Goal: Task Accomplishment & Management: Complete application form

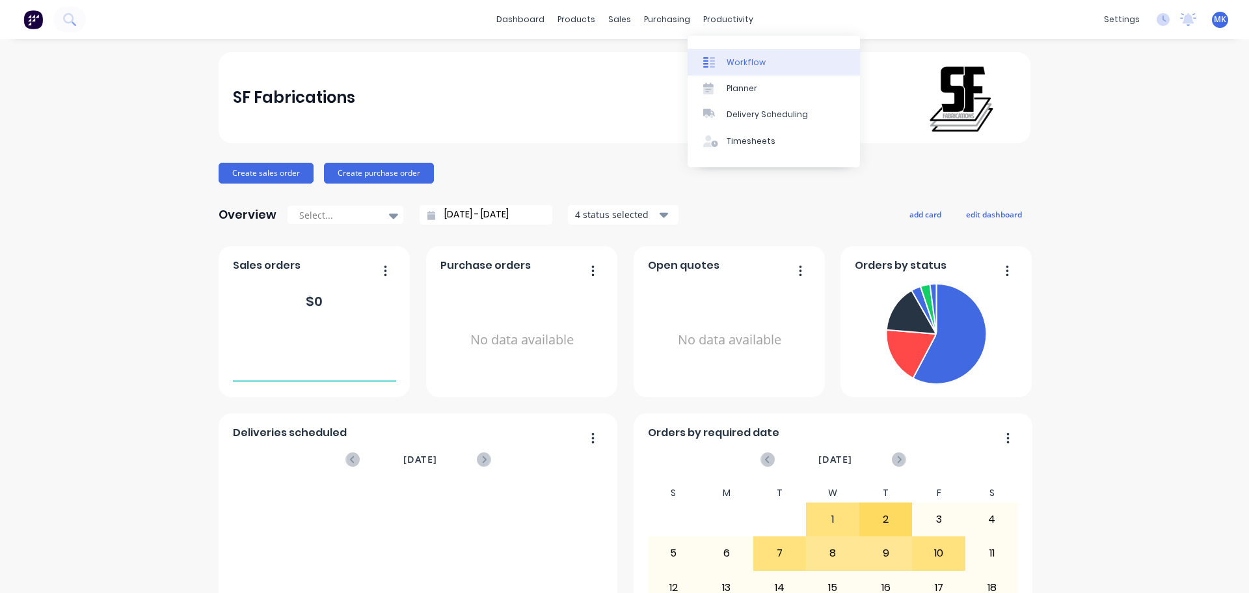
click at [734, 57] on div "Workflow" at bounding box center [746, 63] width 39 height 12
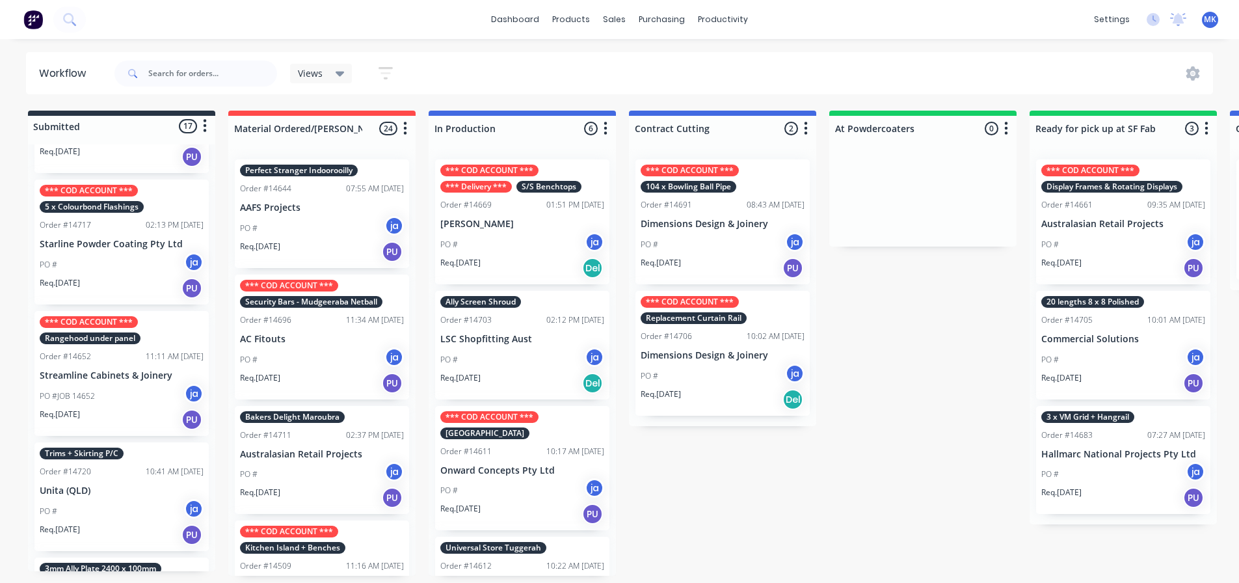
scroll to position [1712, 0]
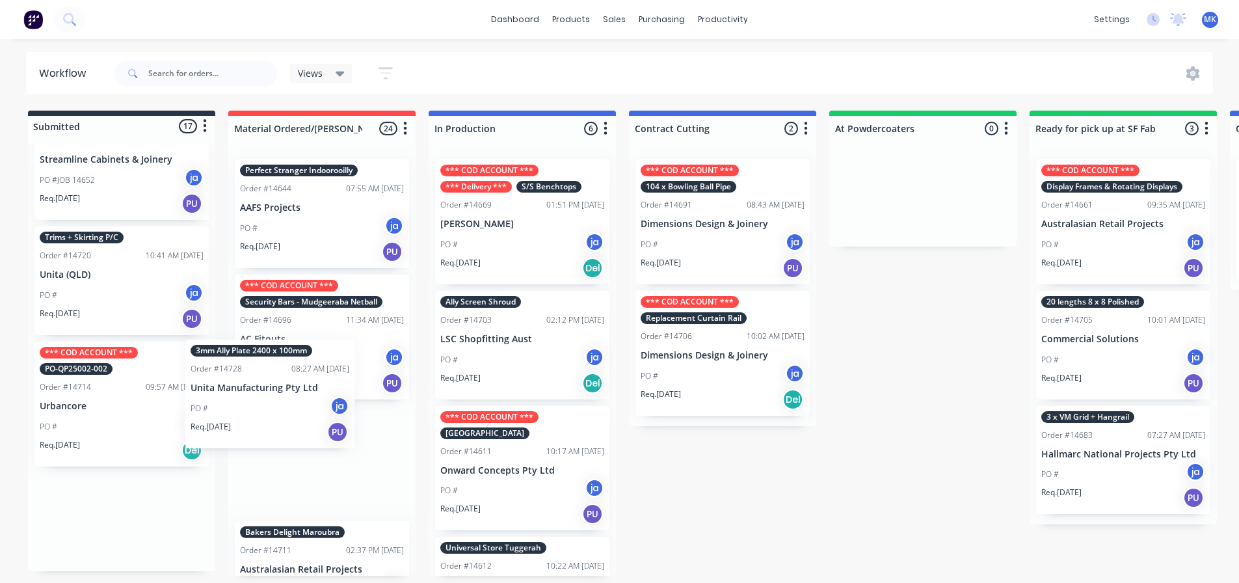
drag, startPoint x: 110, startPoint y: 400, endPoint x: 267, endPoint y: 411, distance: 157.8
click at [267, 411] on div "Submitted 17 Status colour #273444 hex #273444 Save Cancel Summaries Total orde…" at bounding box center [1075, 343] width 2170 height 465
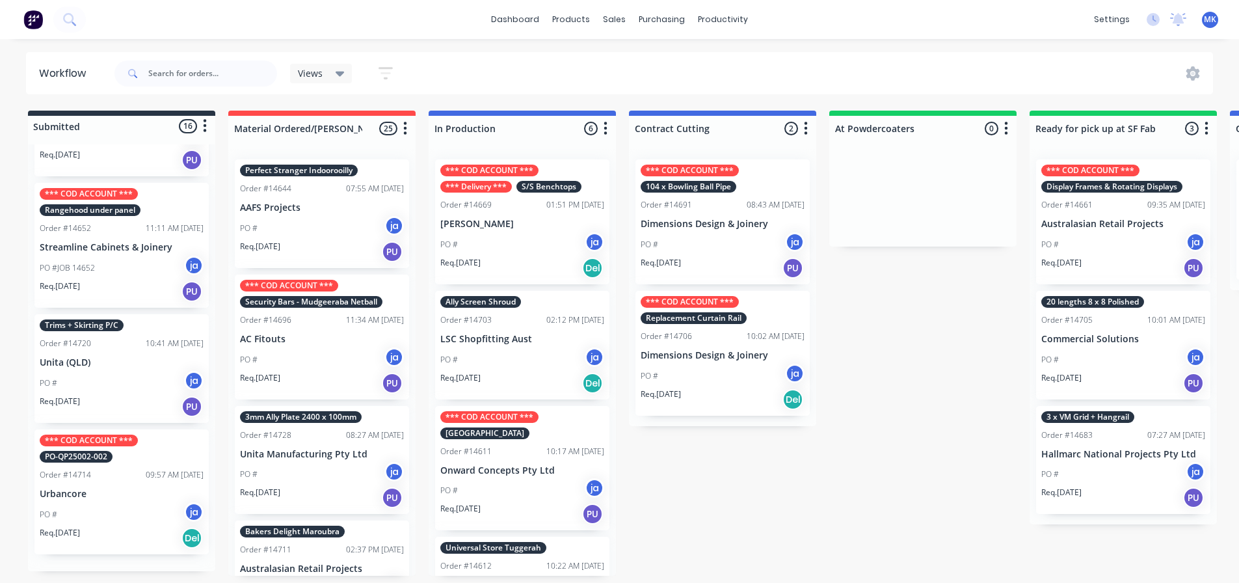
scroll to position [1597, 0]
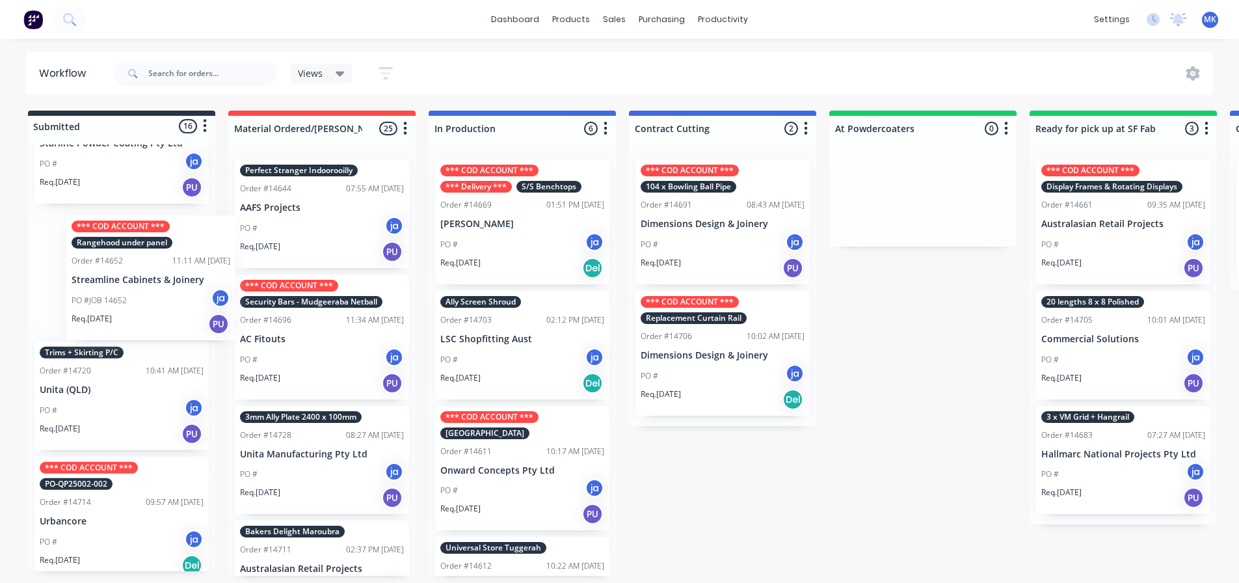
drag, startPoint x: 159, startPoint y: 319, endPoint x: 167, endPoint y: 323, distance: 8.7
click at [167, 323] on div "*** COD ACCOUNT *** 1mm Brass Skirting Order #14593 08:40 AM [DATE] AC Fitouts …" at bounding box center [121, 357] width 187 height 427
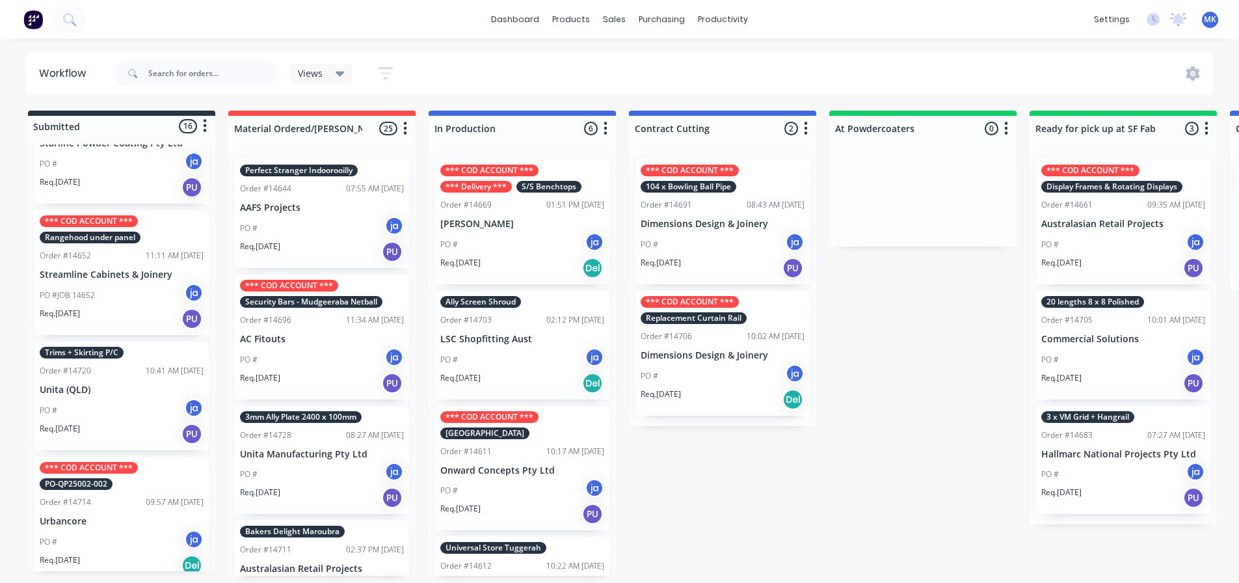
drag, startPoint x: 137, startPoint y: 367, endPoint x: 210, endPoint y: 384, distance: 75.6
click at [213, 384] on div "*** COD ACCOUNT *** 1mm Brass Skirting Order #14593 08:40 AM [DATE] AC Fitouts …" at bounding box center [121, 357] width 187 height 427
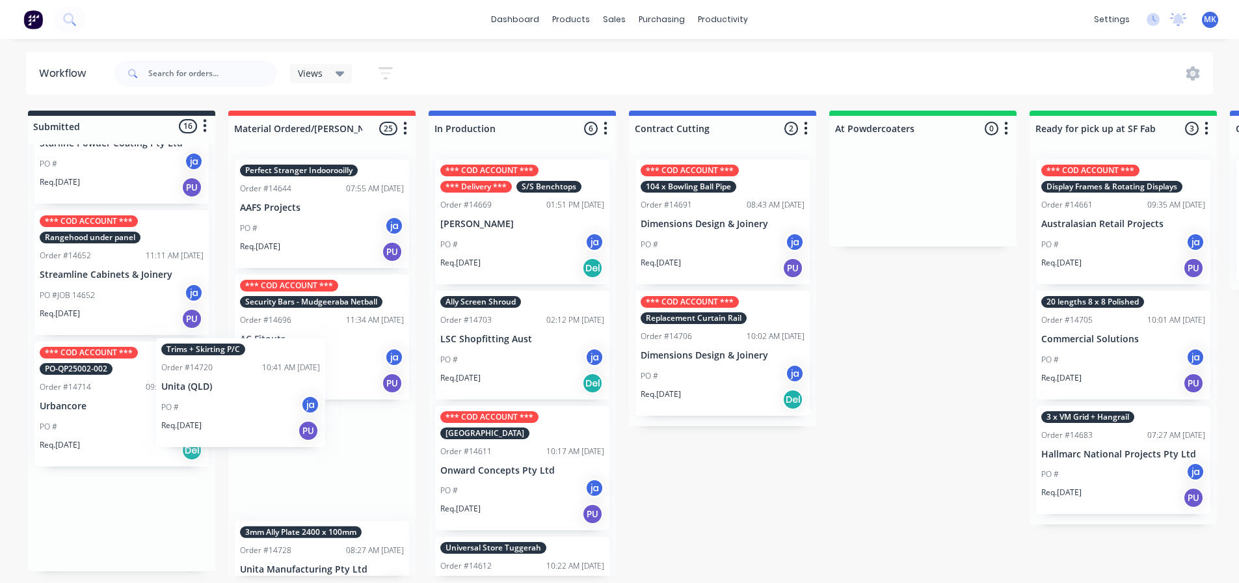
drag, startPoint x: 148, startPoint y: 378, endPoint x: 278, endPoint y: 386, distance: 131.0
click at [278, 386] on div "Submitted 16 Status colour #273444 hex #273444 Save Cancel Summaries Total orde…" at bounding box center [1075, 343] width 2170 height 465
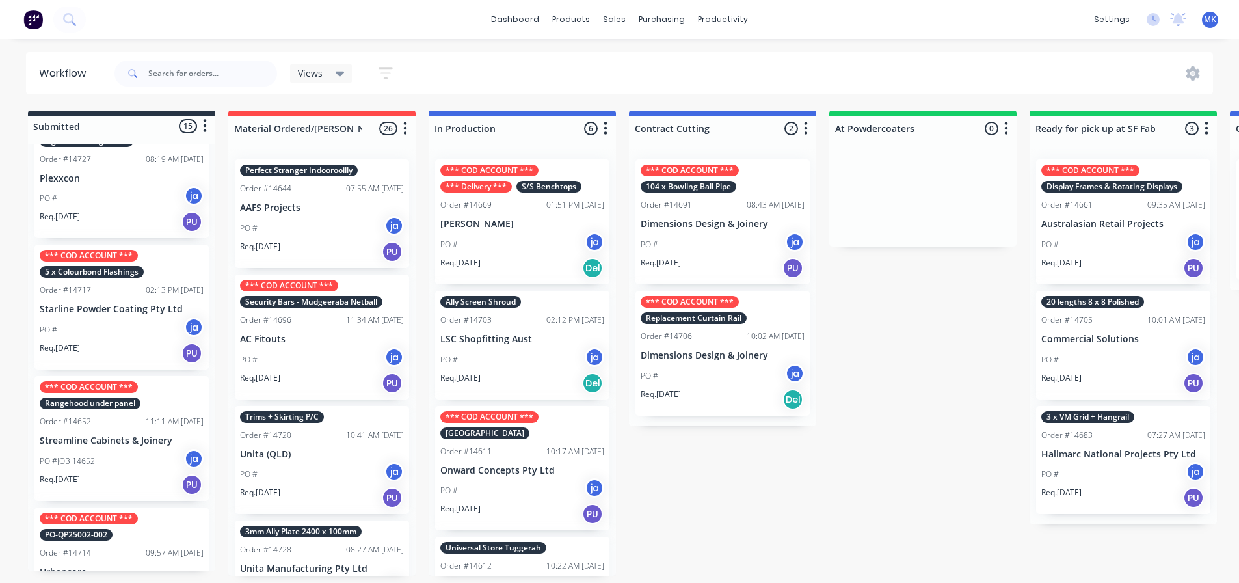
scroll to position [1352, 0]
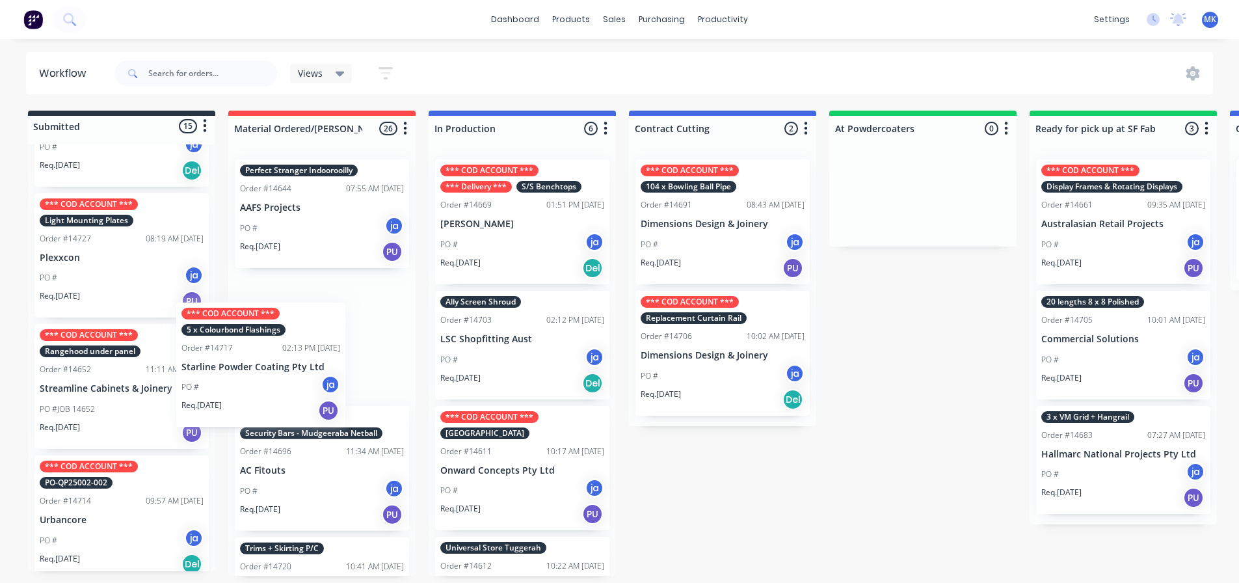
drag, startPoint x: 113, startPoint y: 398, endPoint x: 260, endPoint y: 387, distance: 146.8
click at [260, 387] on div "Submitted 15 Status colour #273444 hex #273444 Save Cancel Summaries Total orde…" at bounding box center [1075, 343] width 2170 height 465
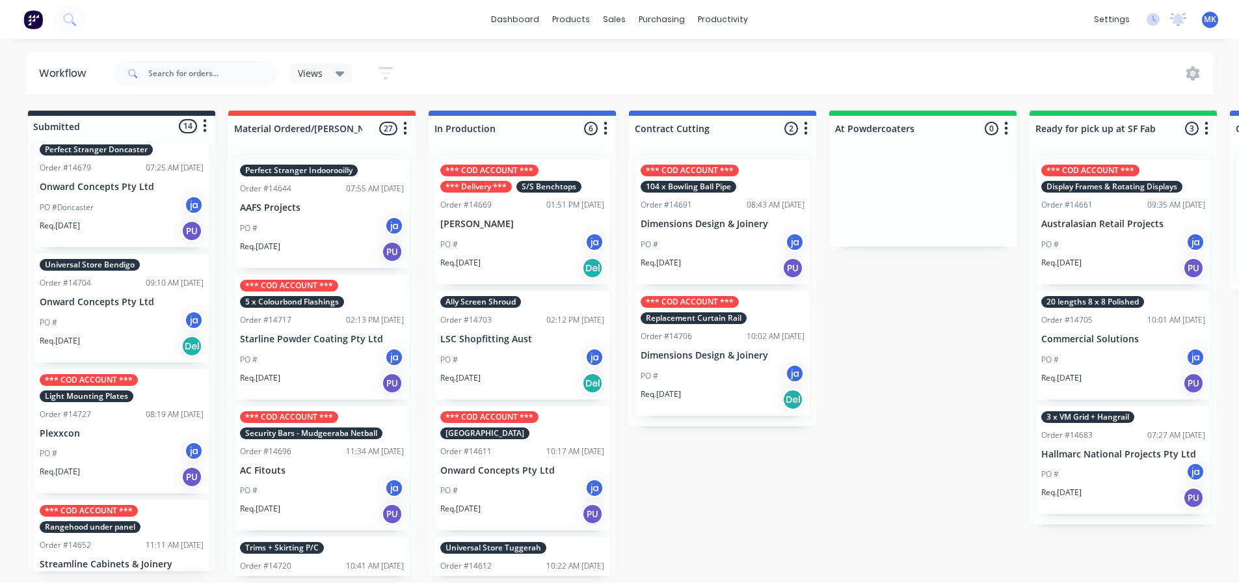
scroll to position [1155, 0]
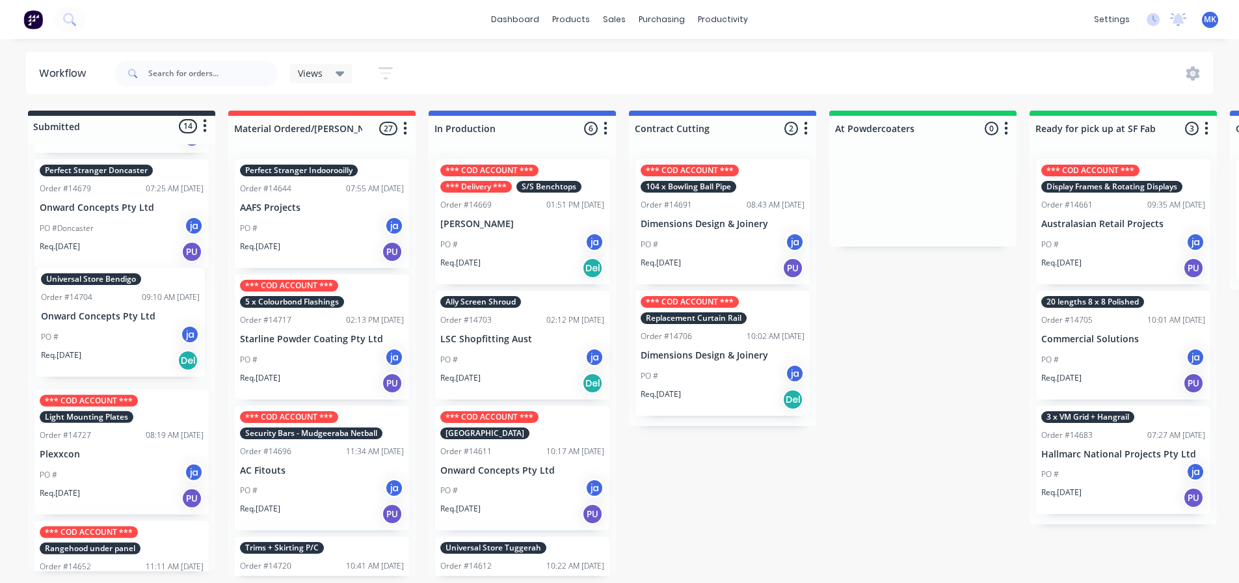
drag, startPoint x: 83, startPoint y: 322, endPoint x: 85, endPoint y: 331, distance: 9.3
click at [85, 331] on div "*** COD ACCOUNT *** 1mm Brass Skirting Order #14593 08:40 AM [DATE] AC Fitouts …" at bounding box center [121, 357] width 187 height 427
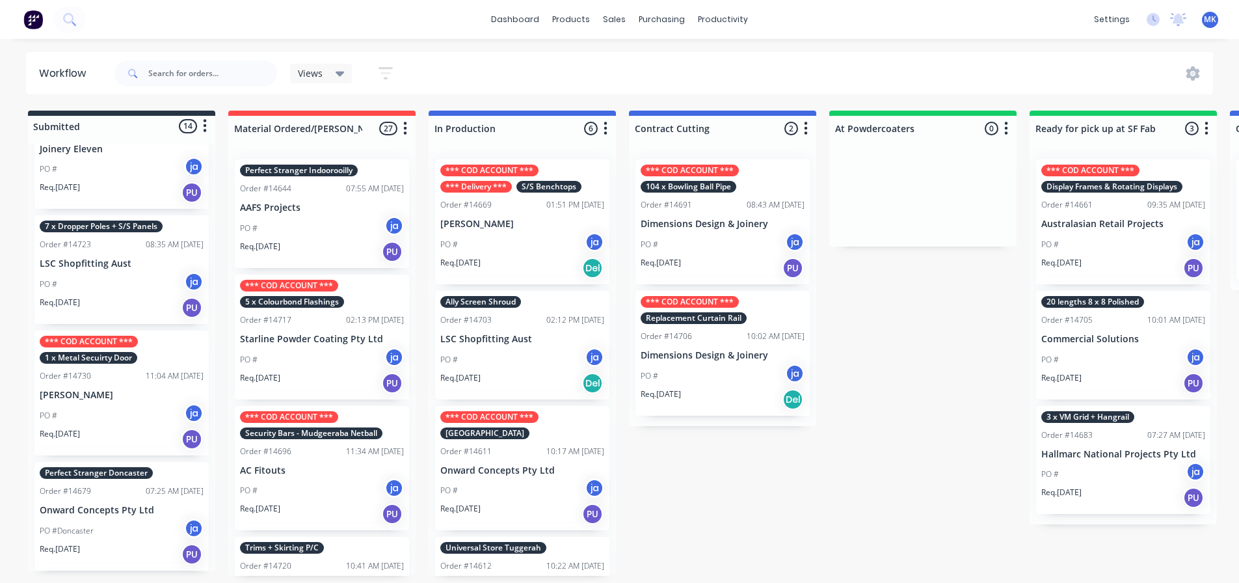
scroll to position [830, 0]
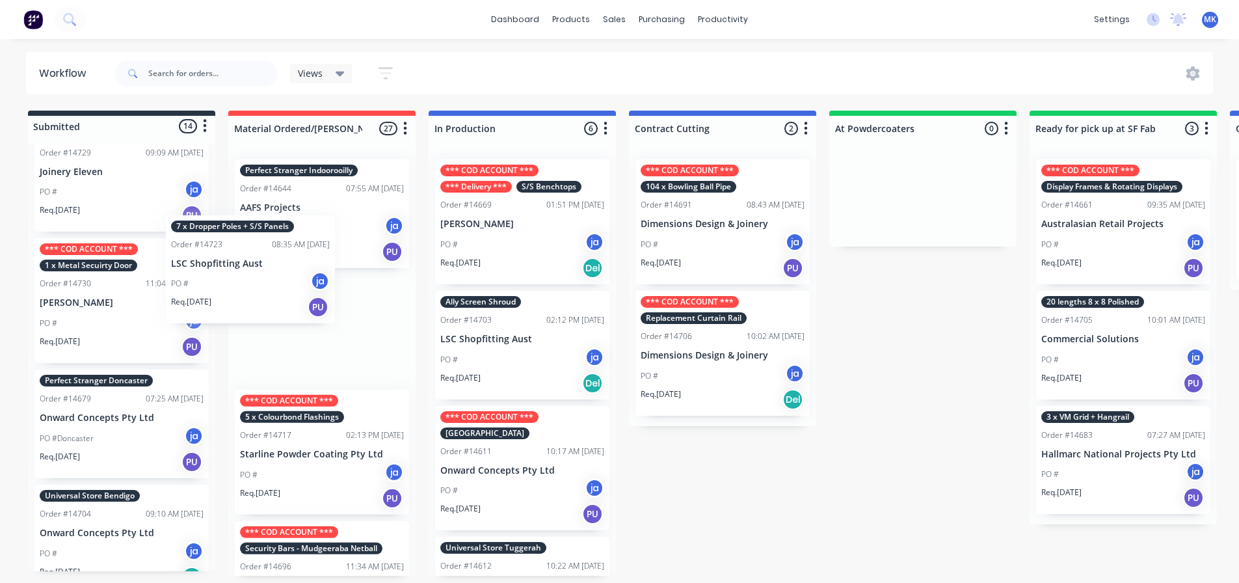
drag, startPoint x: 101, startPoint y: 288, endPoint x: 247, endPoint y: 275, distance: 145.7
click at [247, 275] on div "Submitted 14 Status colour #273444 hex #273444 Save Cancel Summaries Total orde…" at bounding box center [1075, 343] width 2170 height 465
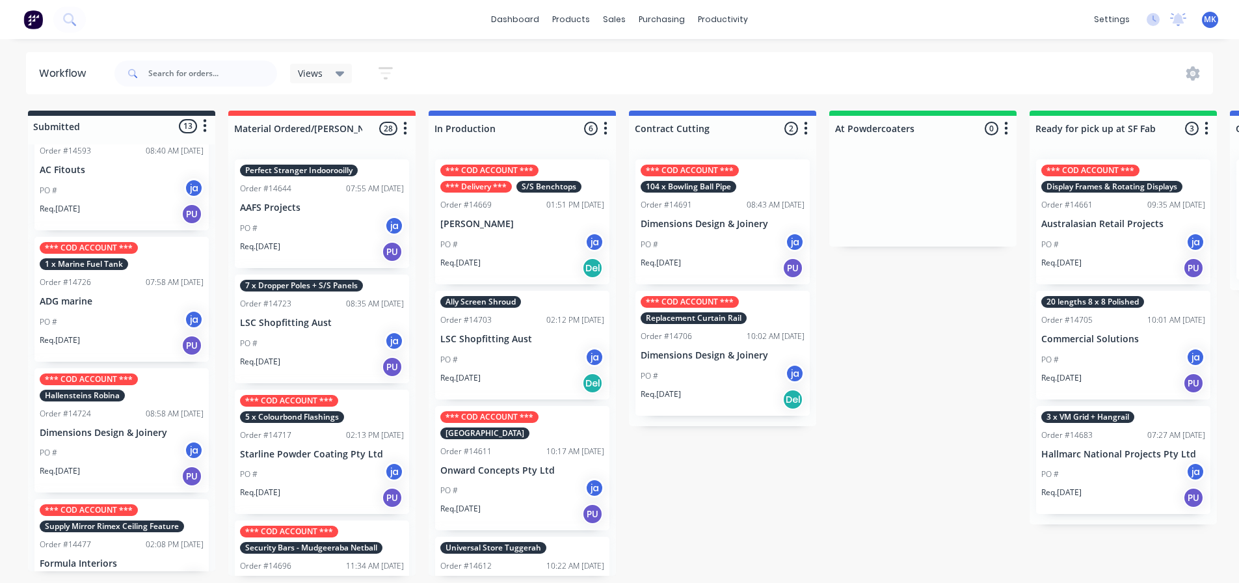
scroll to position [0, 0]
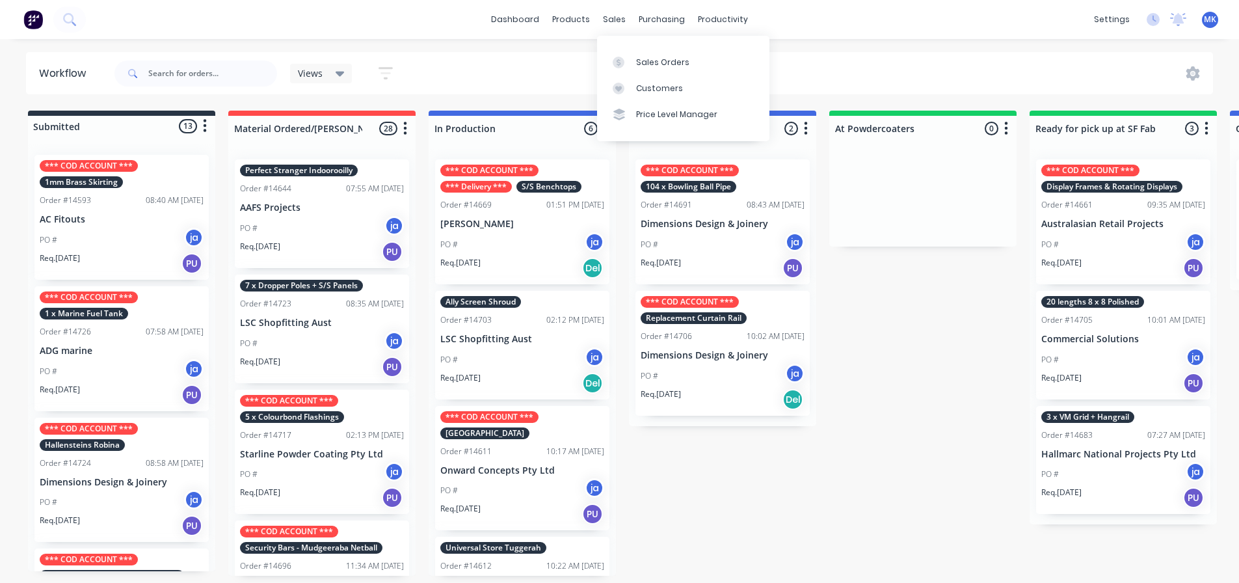
click at [630, 27] on div "sales" at bounding box center [615, 20] width 36 height 20
click at [645, 51] on link "Sales Orders" at bounding box center [683, 62] width 172 height 26
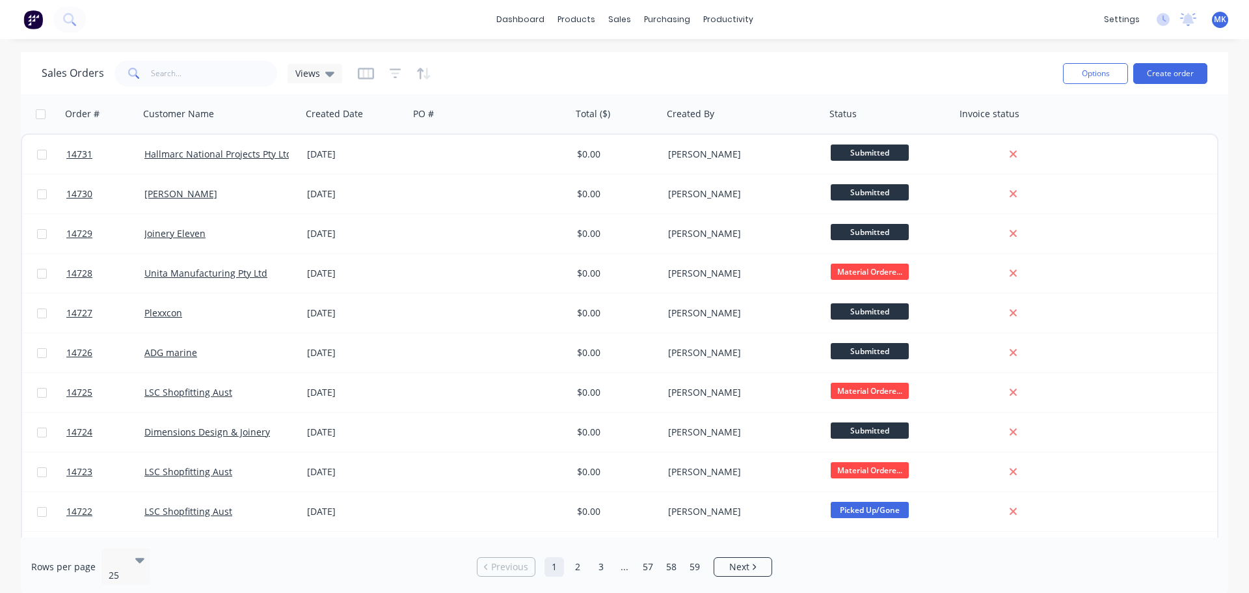
click at [1197, 62] on div "Options Create order" at bounding box center [1133, 73] width 150 height 32
click at [1196, 66] on button "Create order" at bounding box center [1170, 73] width 74 height 21
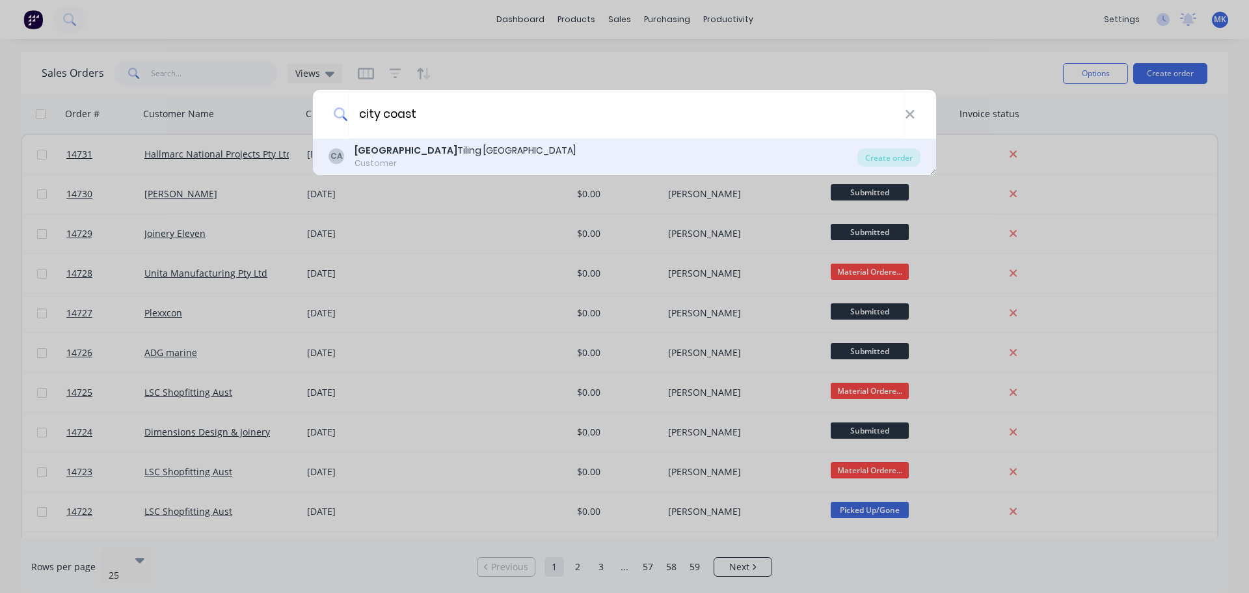
type input "city coast"
click at [473, 157] on div "CA City Coast [GEOGRAPHIC_DATA] [GEOGRAPHIC_DATA] Customer" at bounding box center [593, 156] width 529 height 25
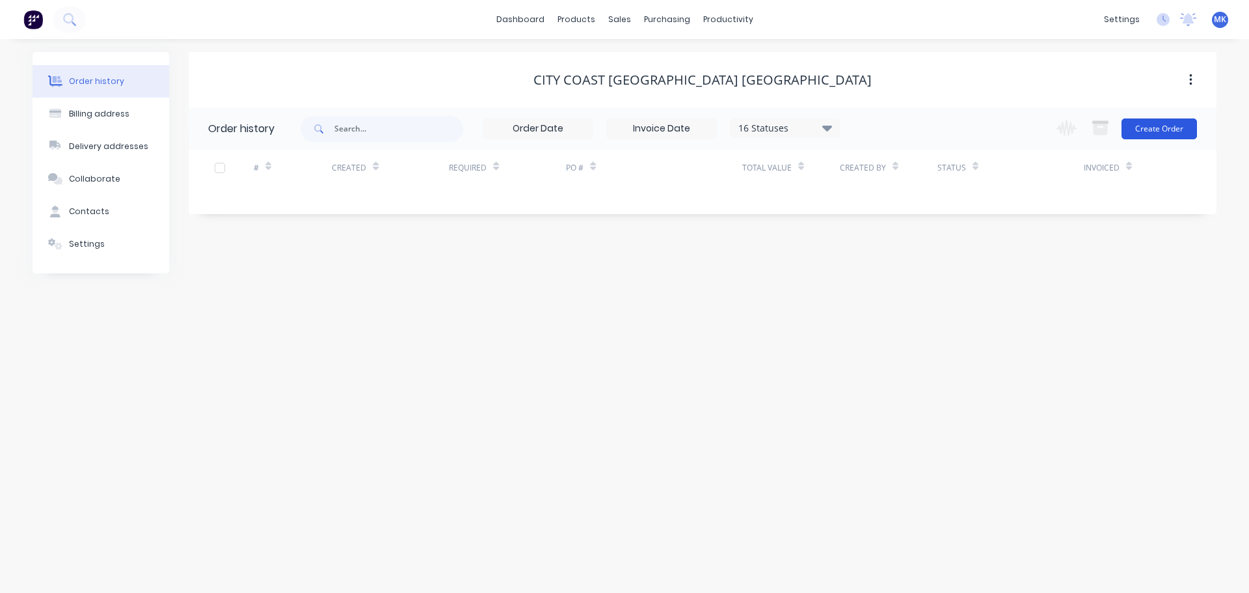
click at [1179, 124] on button "Create Order" at bounding box center [1159, 128] width 75 height 21
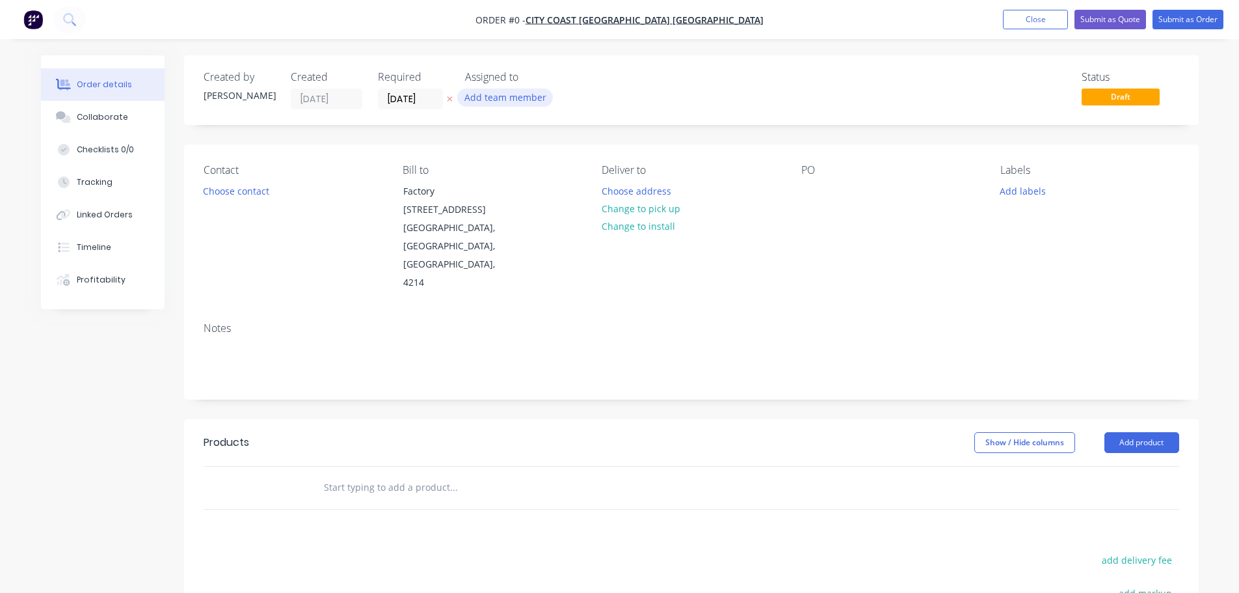
click at [531, 95] on button "Add team member" at bounding box center [505, 97] width 96 height 18
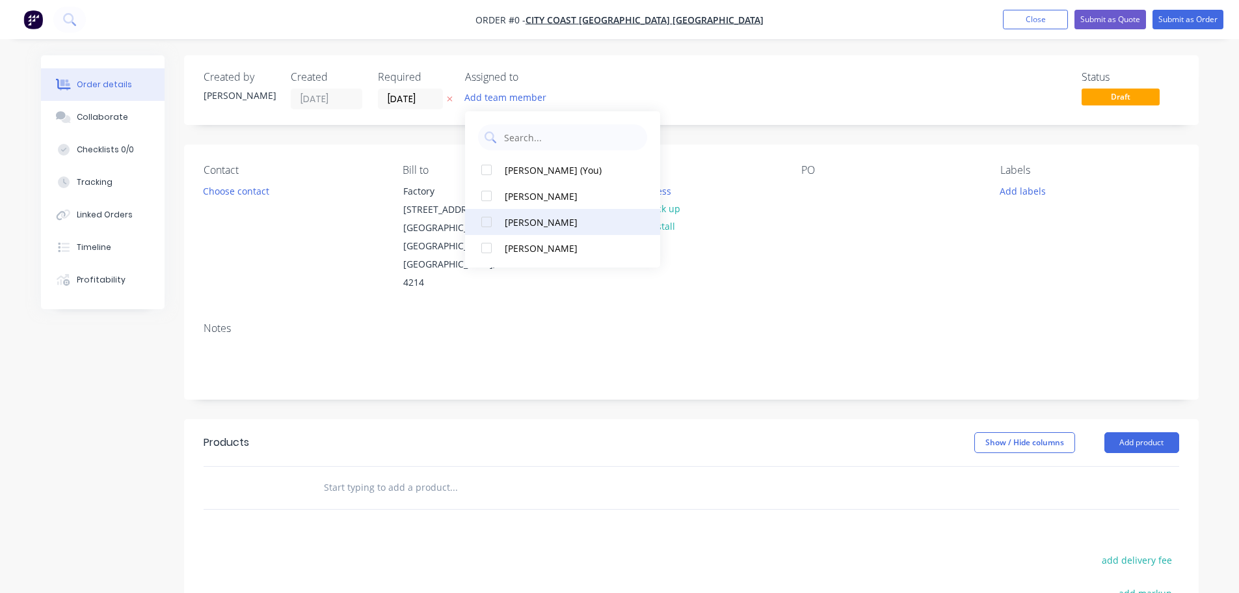
click at [556, 226] on div "[PERSON_NAME]" at bounding box center [570, 222] width 130 height 14
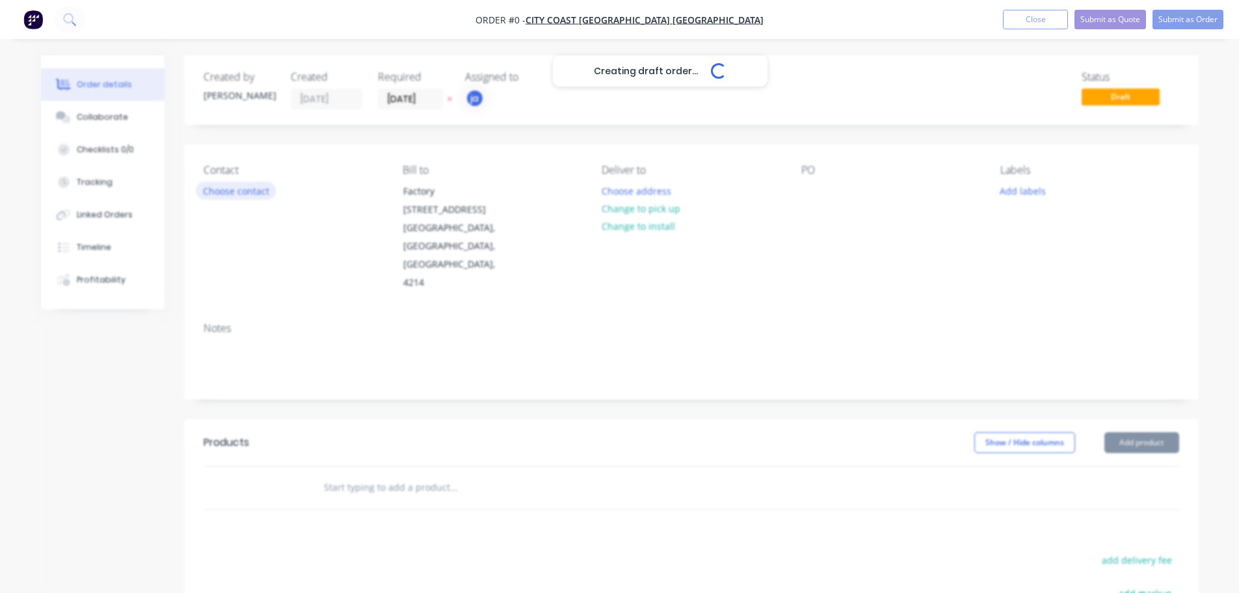
click at [226, 191] on div "Creating draft order... Loading... Order details Collaborate Checklists 0/0 Tra…" at bounding box center [620, 448] width 1184 height 786
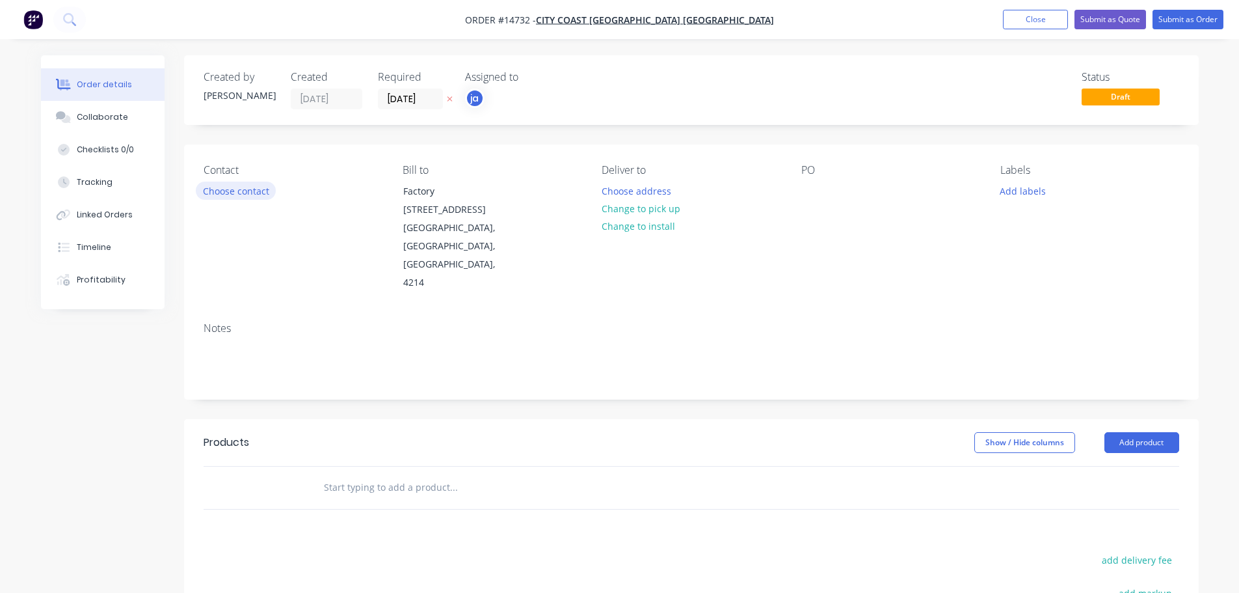
click at [226, 191] on button "Choose contact" at bounding box center [236, 191] width 80 height 18
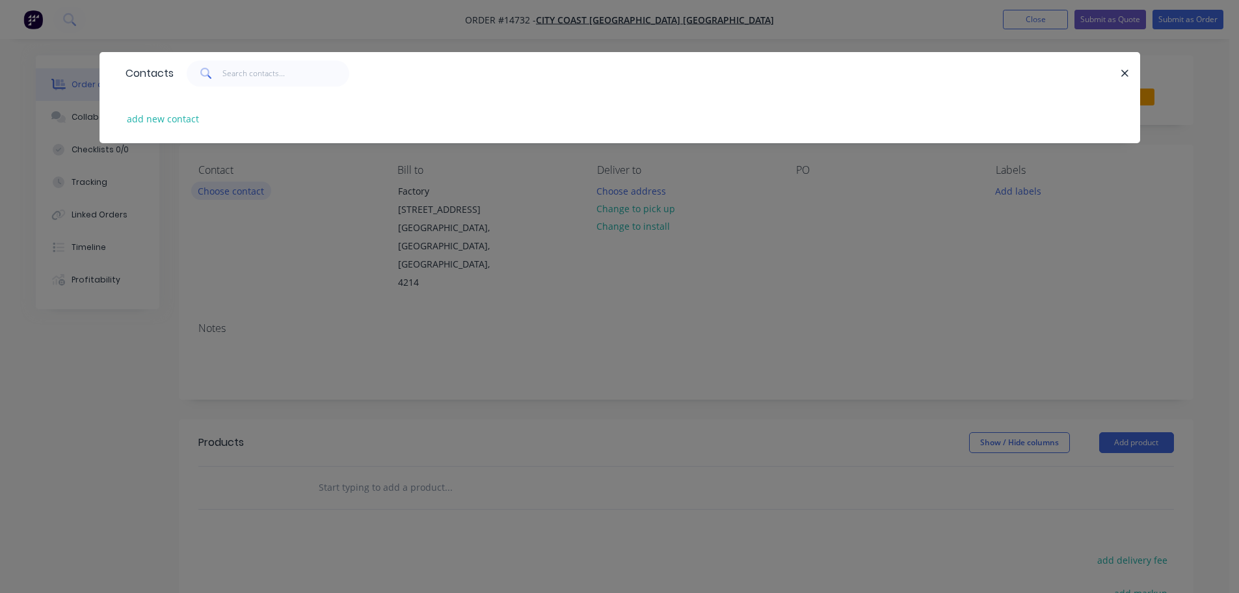
click at [226, 191] on div "Contacts add new contact" at bounding box center [619, 296] width 1239 height 593
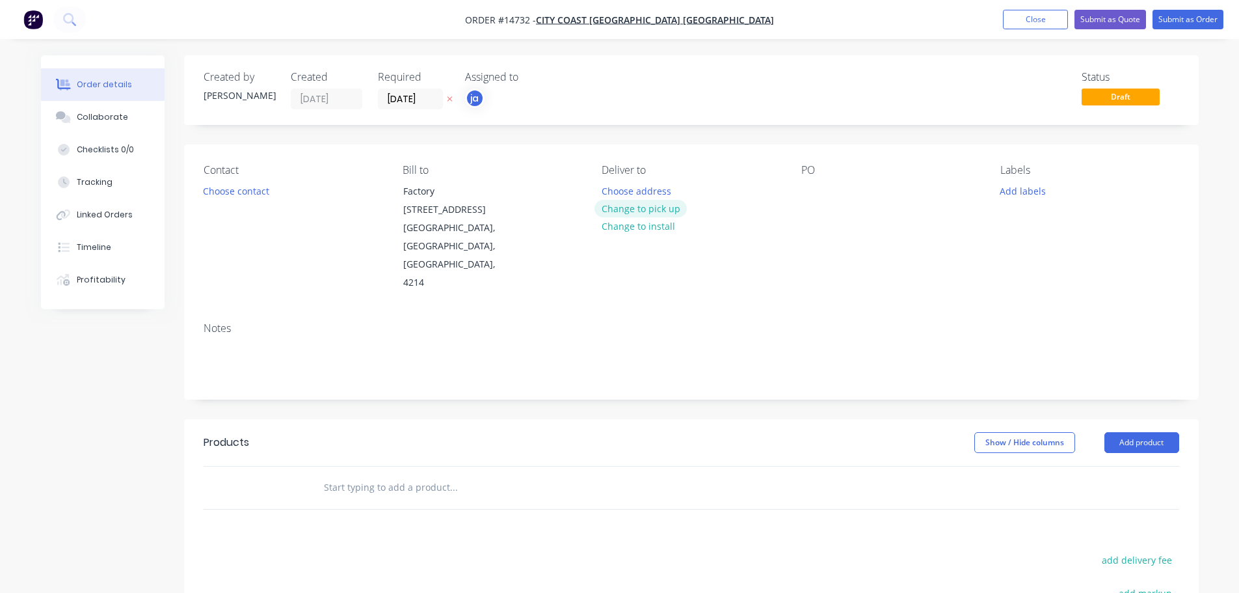
click at [666, 203] on button "Change to pick up" at bounding box center [641, 209] width 92 height 18
click at [1017, 192] on button "Add labels" at bounding box center [1023, 191] width 60 height 18
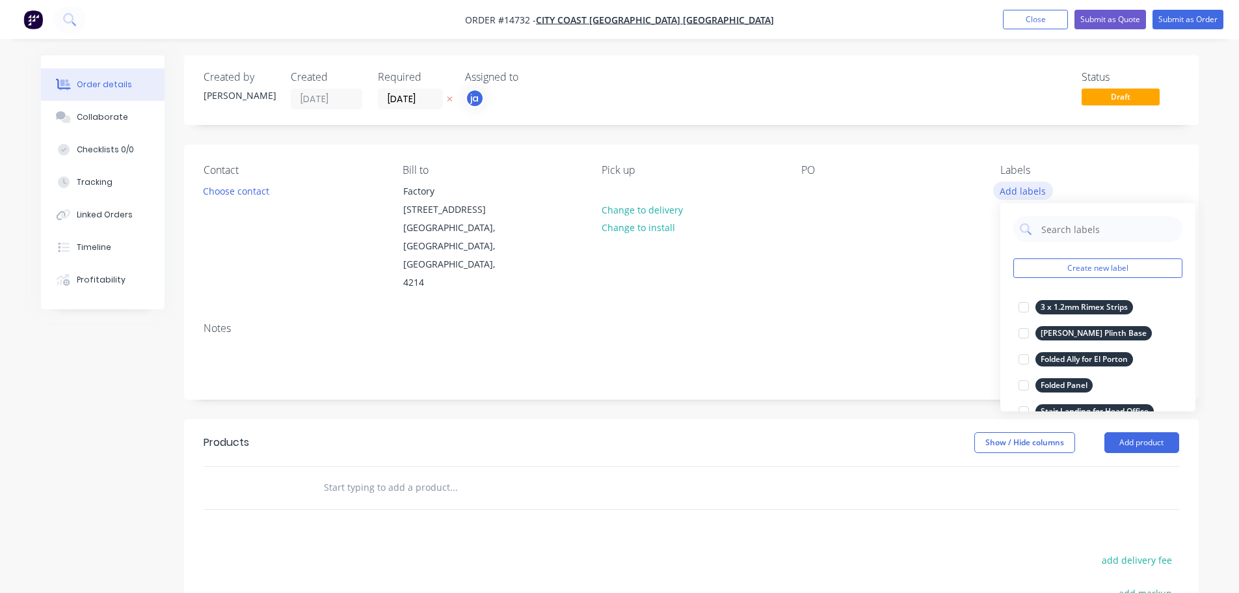
click at [1078, 262] on button "Create new label" at bounding box center [1098, 268] width 169 height 20
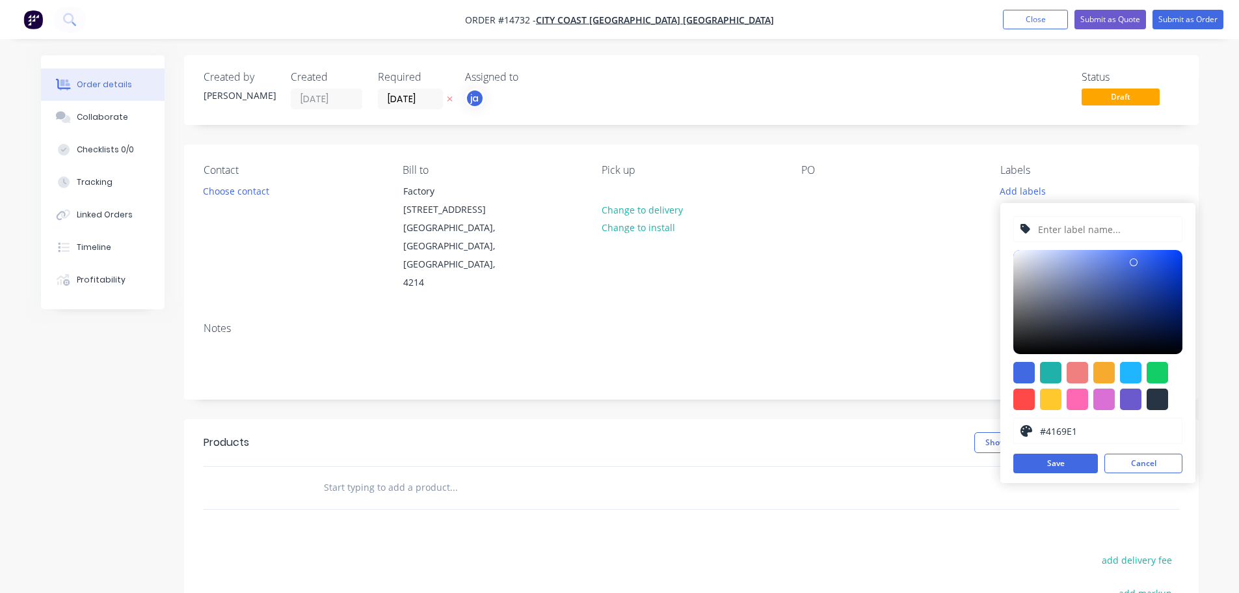
click at [1146, 397] on div at bounding box center [1098, 386] width 169 height 48
click at [1155, 394] on div at bounding box center [1157, 398] width 21 height 21
click at [1088, 258] on div at bounding box center [1098, 302] width 169 height 104
click at [1081, 228] on input "text" at bounding box center [1106, 229] width 139 height 25
click at [1168, 397] on div at bounding box center [1098, 386] width 169 height 48
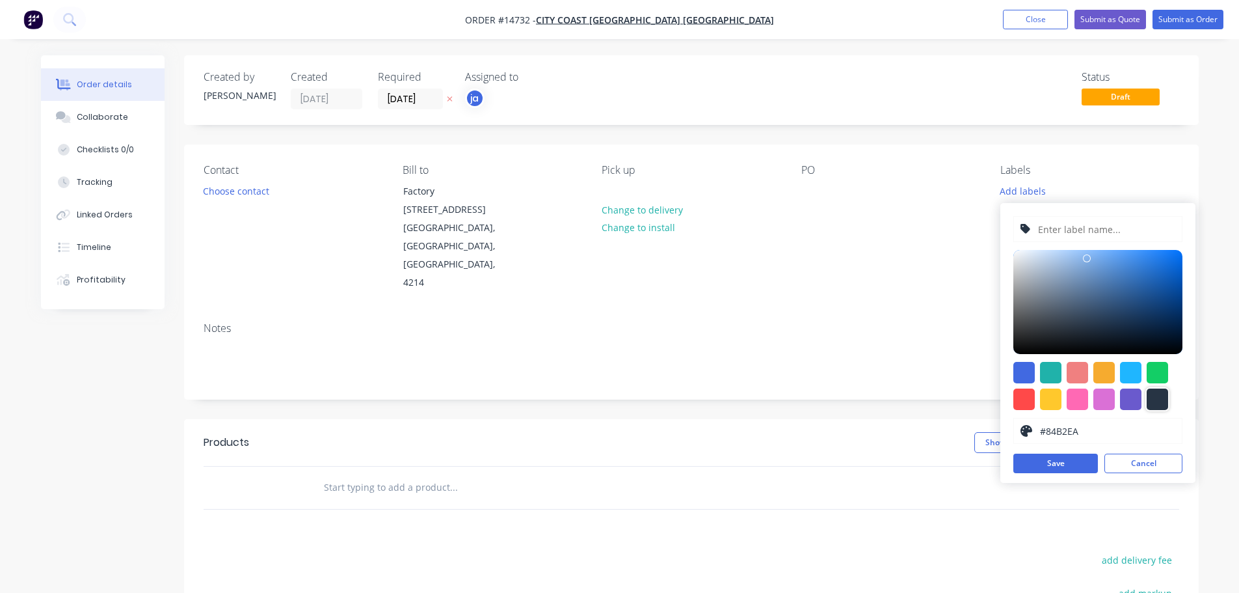
click at [1162, 396] on div at bounding box center [1157, 398] width 21 height 21
type input "#273444"
click at [1062, 239] on input "text" at bounding box center [1106, 229] width 139 height 25
paste input "Roll 3 x Brass Tile Trims"
type input "Roll 3 x Brass Tile Trims"
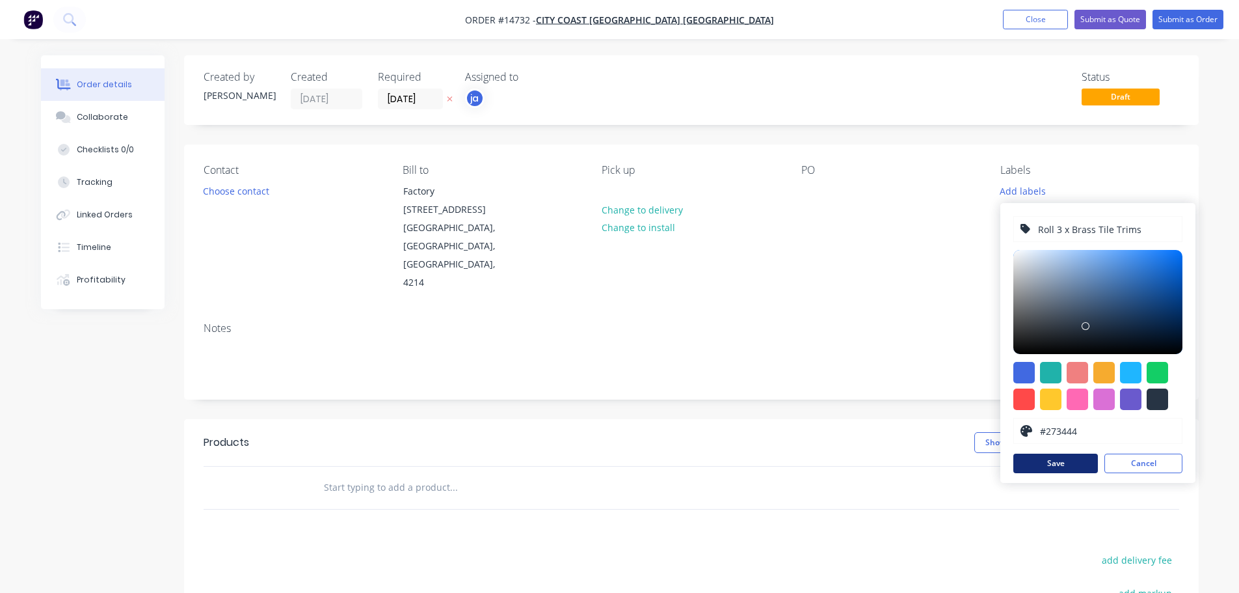
click at [1045, 459] on button "Save" at bounding box center [1056, 463] width 85 height 20
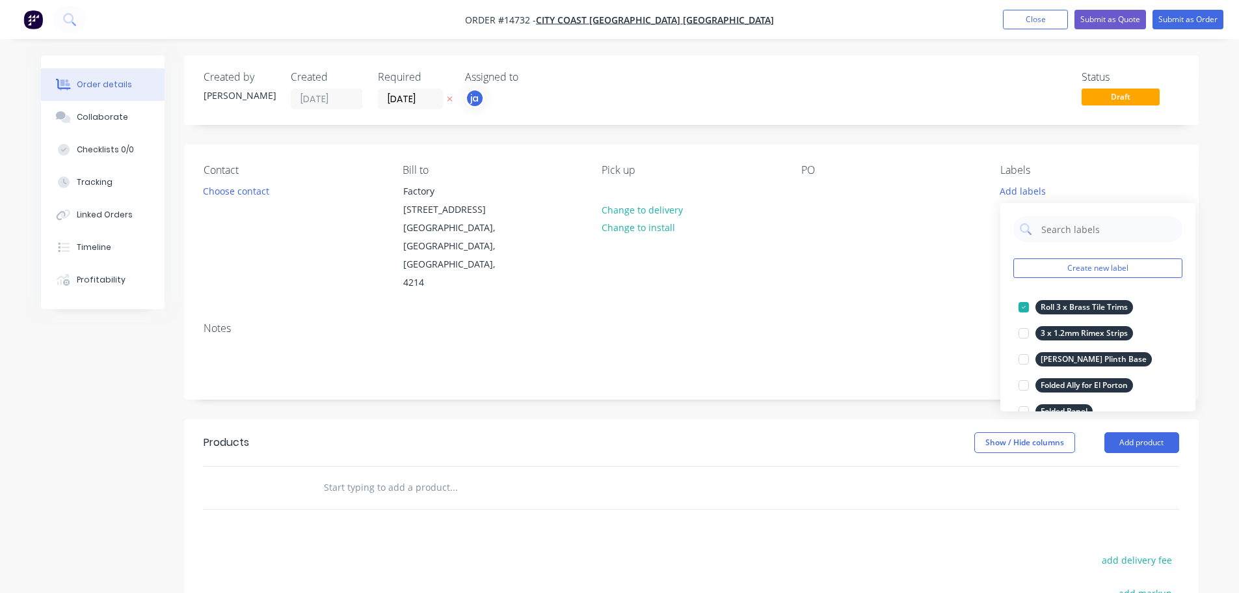
click at [496, 420] on header "Products Show / Hide columns Add product" at bounding box center [691, 442] width 1015 height 47
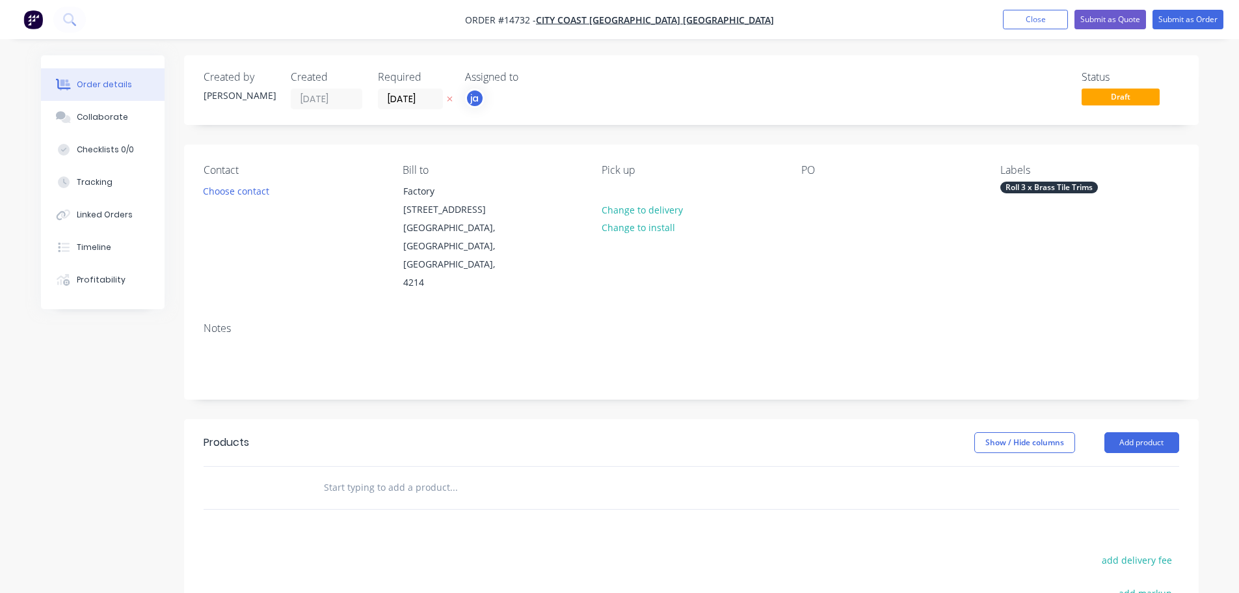
click at [390, 474] on input "text" at bounding box center [453, 487] width 260 height 26
paste input "Roll 3 x Brass Tile Trims"
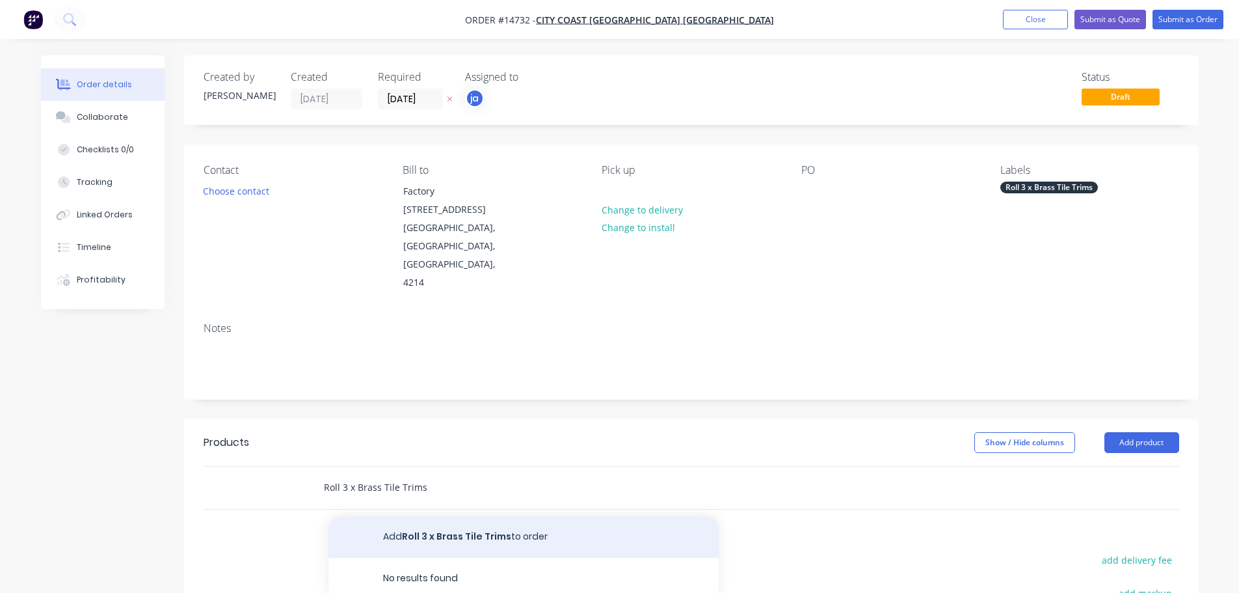
type input "Roll 3 x Brass Tile Trims"
click at [424, 516] on button "Add Roll 3 x Brass Tile Trims to order" at bounding box center [524, 537] width 390 height 42
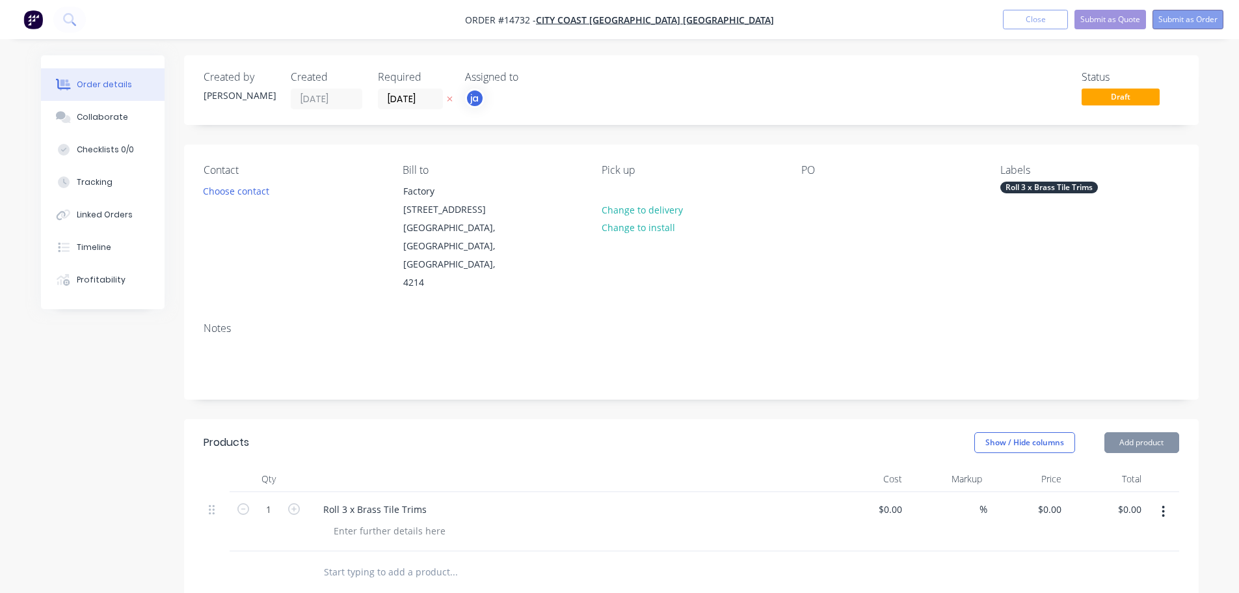
click at [1183, 16] on button "Submit as Order" at bounding box center [1188, 20] width 71 height 20
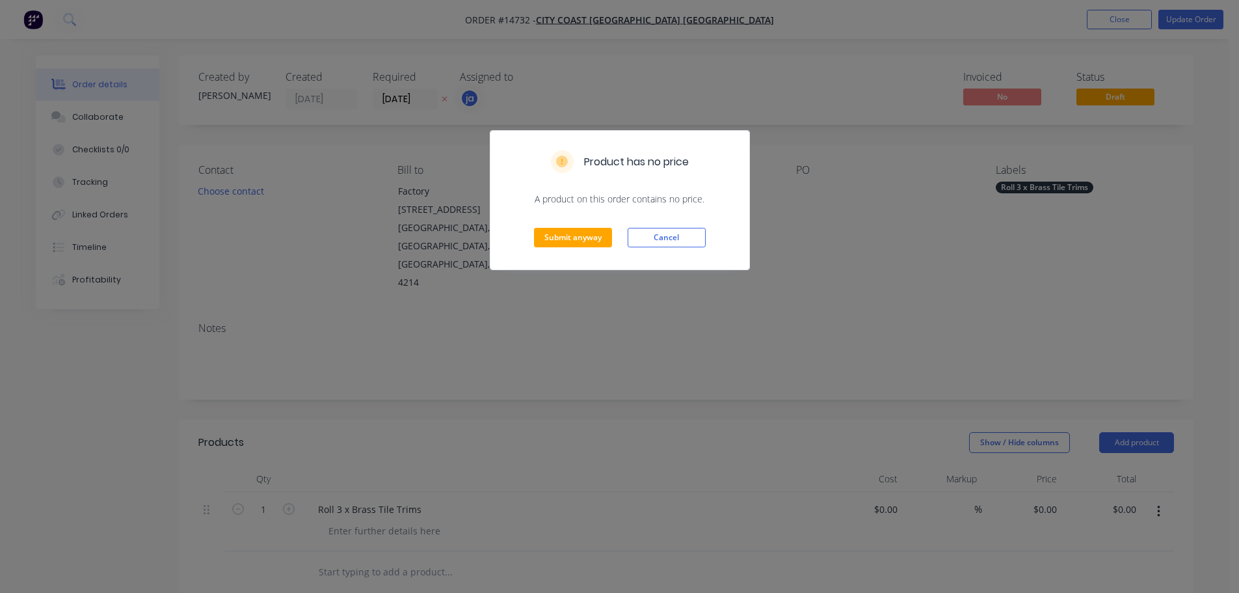
click at [567, 226] on div "Submit anyway Cancel" at bounding box center [620, 238] width 259 height 64
click at [570, 239] on button "Submit anyway" at bounding box center [573, 238] width 78 height 20
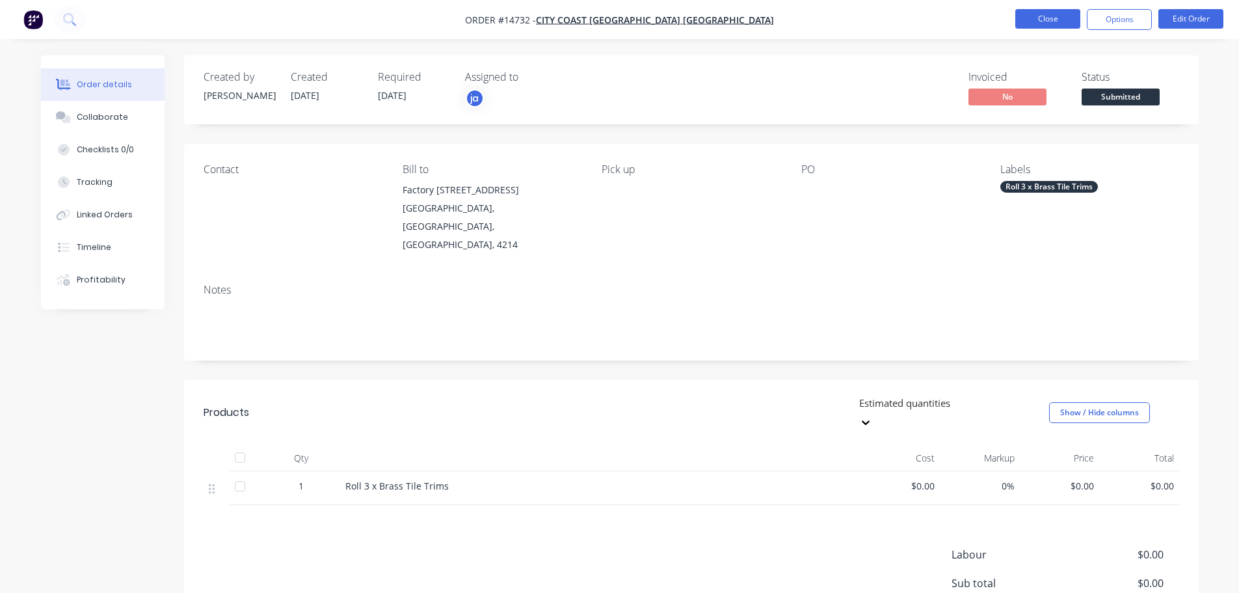
click at [1047, 25] on button "Close" at bounding box center [1048, 19] width 65 height 20
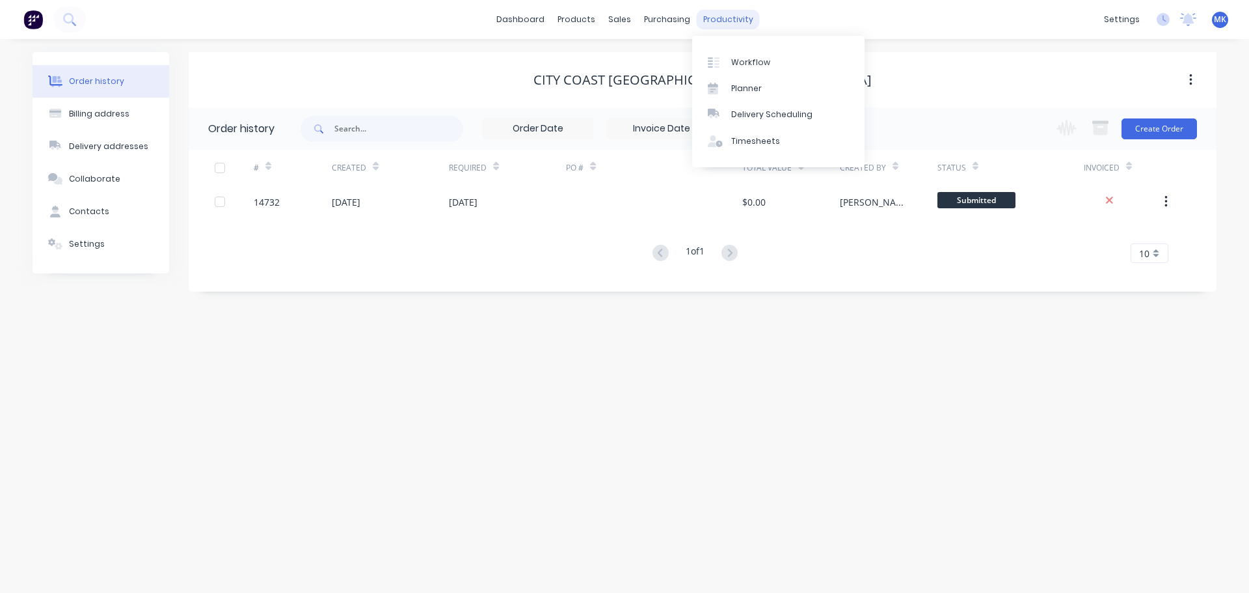
click at [712, 23] on div "productivity" at bounding box center [728, 20] width 63 height 20
click at [727, 61] on div at bounding box center [718, 63] width 20 height 12
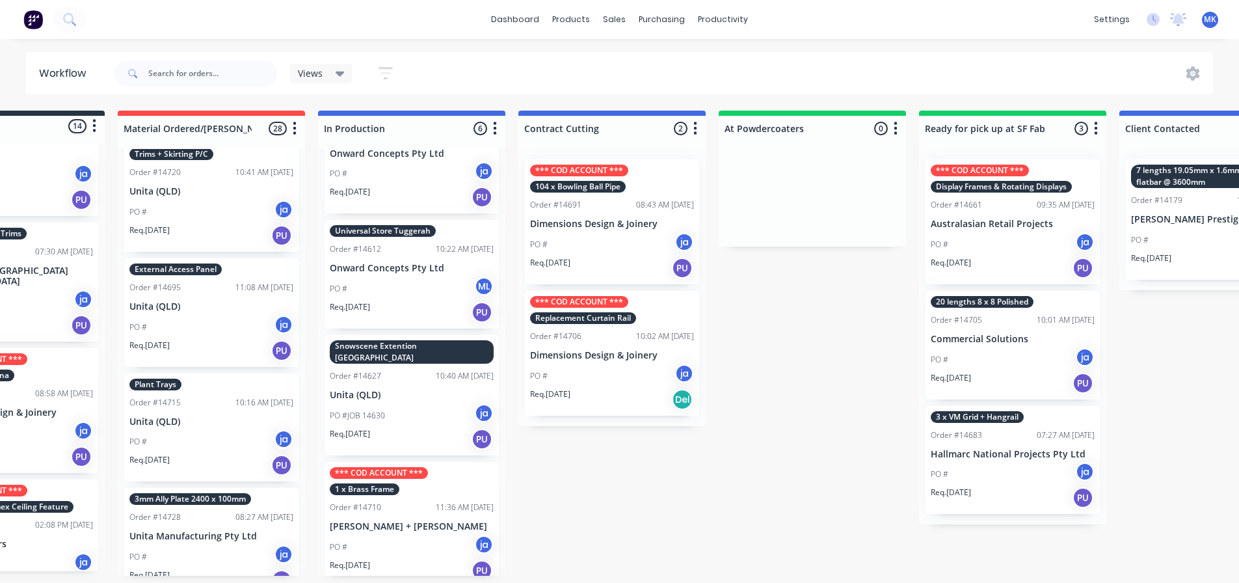
scroll to position [3, 109]
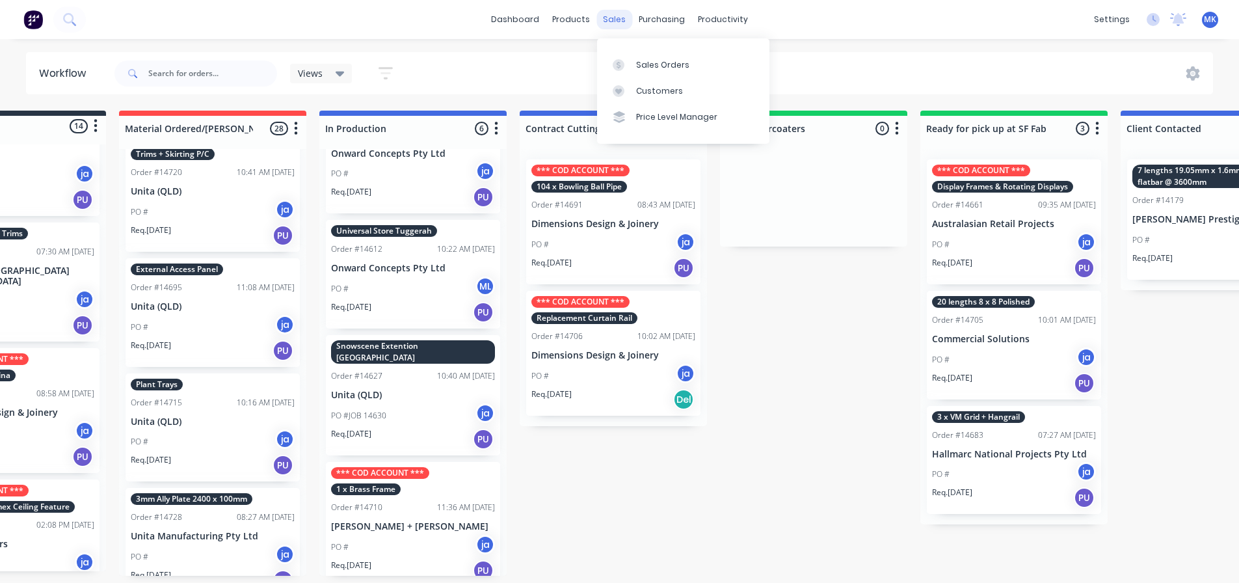
click at [623, 21] on div "sales" at bounding box center [615, 20] width 36 height 20
click at [641, 78] on link "Customers" at bounding box center [683, 91] width 172 height 26
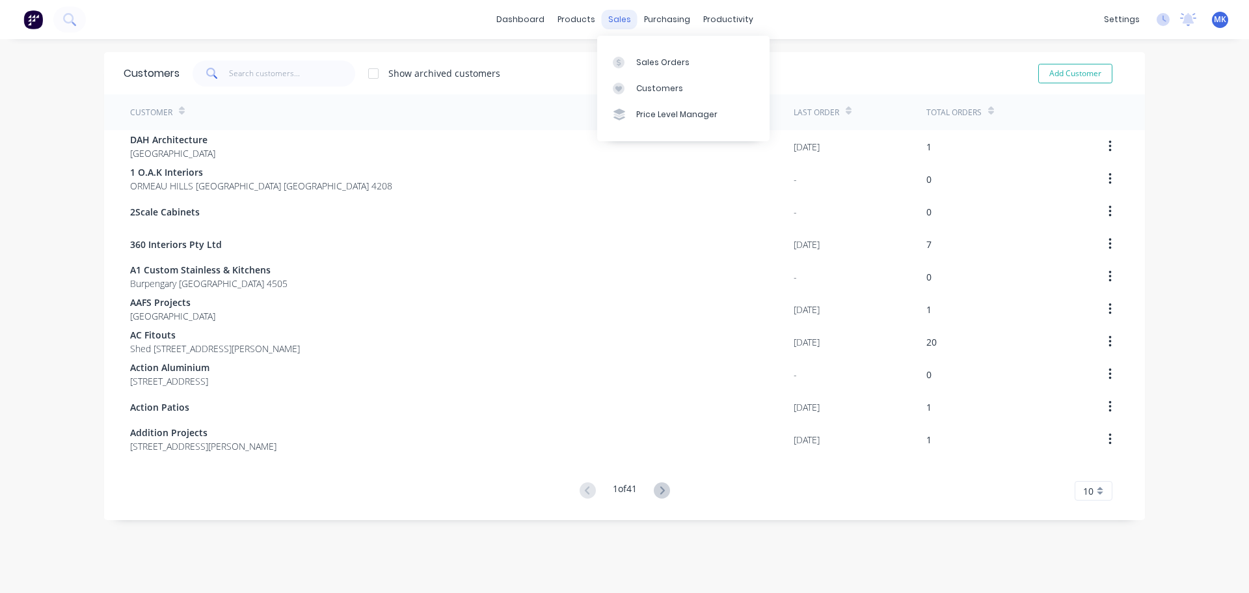
drag, startPoint x: 603, startPoint y: 4, endPoint x: 610, endPoint y: 14, distance: 11.7
click at [605, 5] on div "dashboard products sales purchasing productivity dashboard products Product Cat…" at bounding box center [624, 19] width 1249 height 39
click at [613, 17] on div "sales" at bounding box center [620, 20] width 36 height 20
click at [621, 66] on icon at bounding box center [619, 63] width 12 height 12
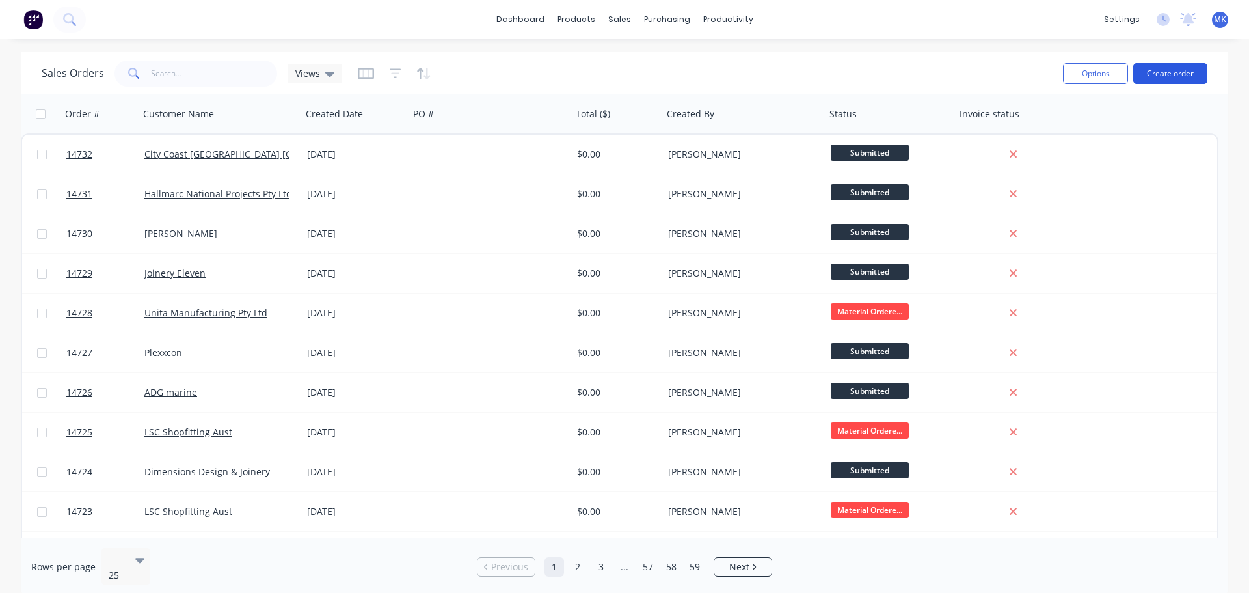
click at [1181, 83] on button "Create order" at bounding box center [1170, 73] width 74 height 21
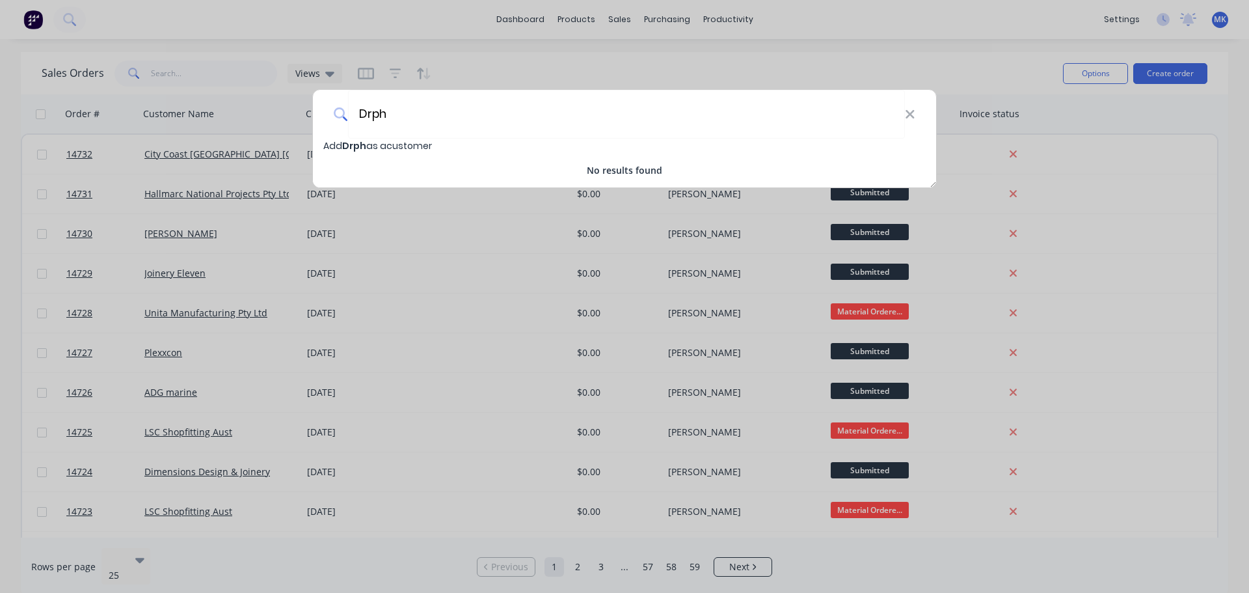
drag, startPoint x: 453, startPoint y: 131, endPoint x: 315, endPoint y: 139, distance: 138.2
click at [315, 139] on div "Drph Add Drph as a customer No results found" at bounding box center [624, 138] width 625 height 99
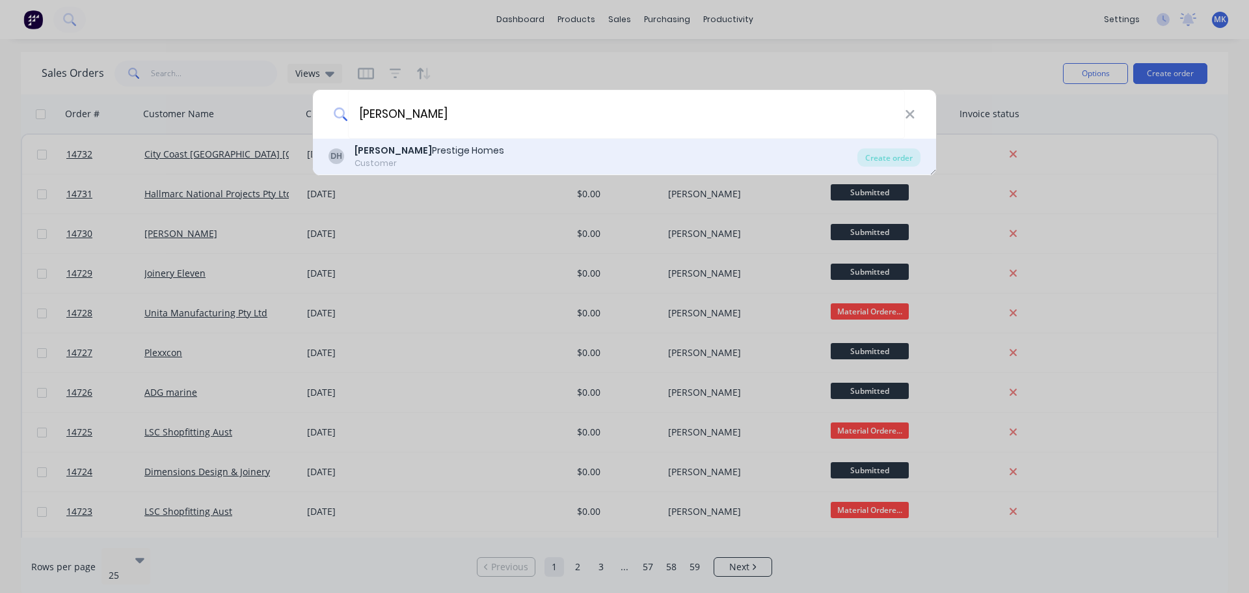
type input "[PERSON_NAME]"
click at [411, 166] on div "Customer" at bounding box center [430, 163] width 150 height 12
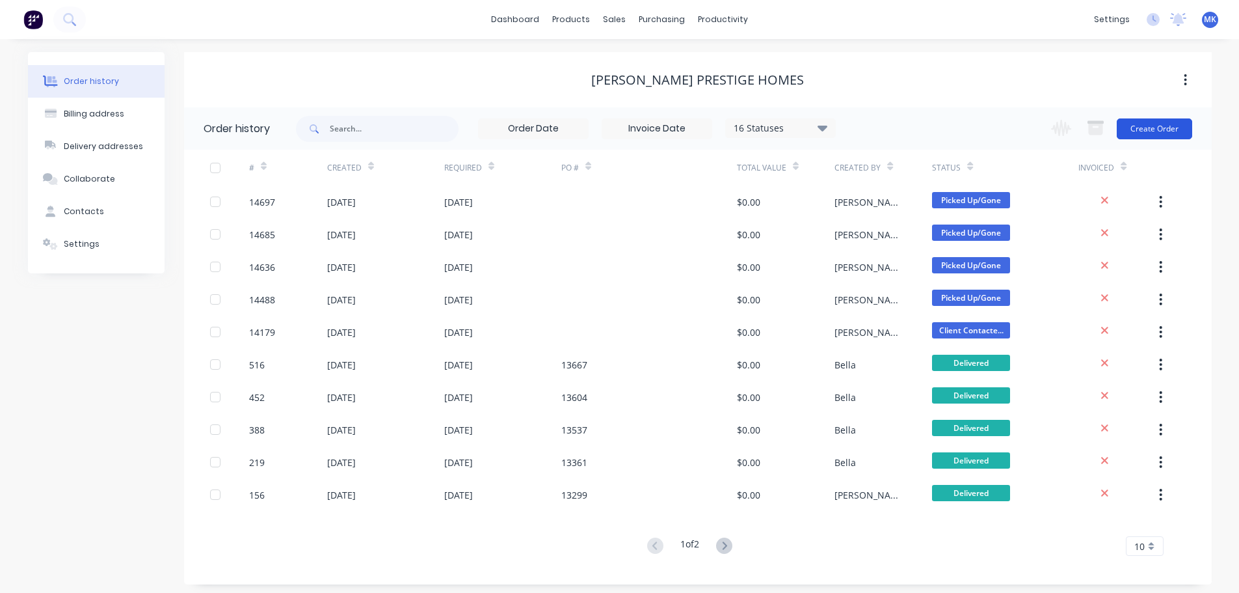
click at [1172, 119] on button "Create Order" at bounding box center [1154, 128] width 75 height 21
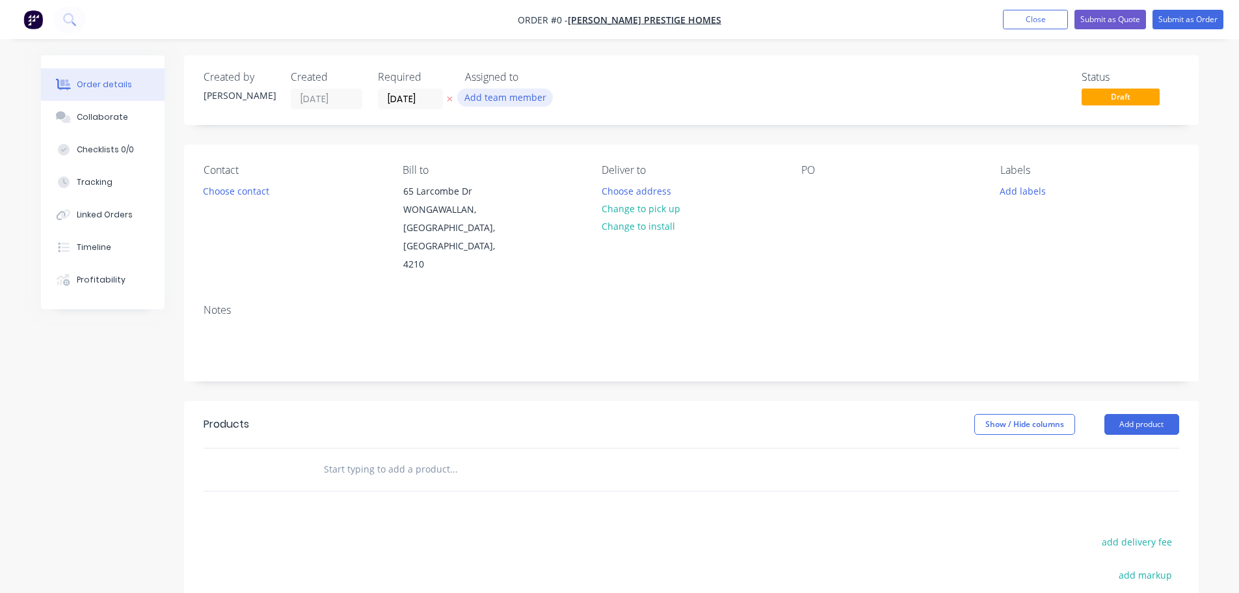
click at [479, 91] on button "Add team member" at bounding box center [505, 97] width 96 height 18
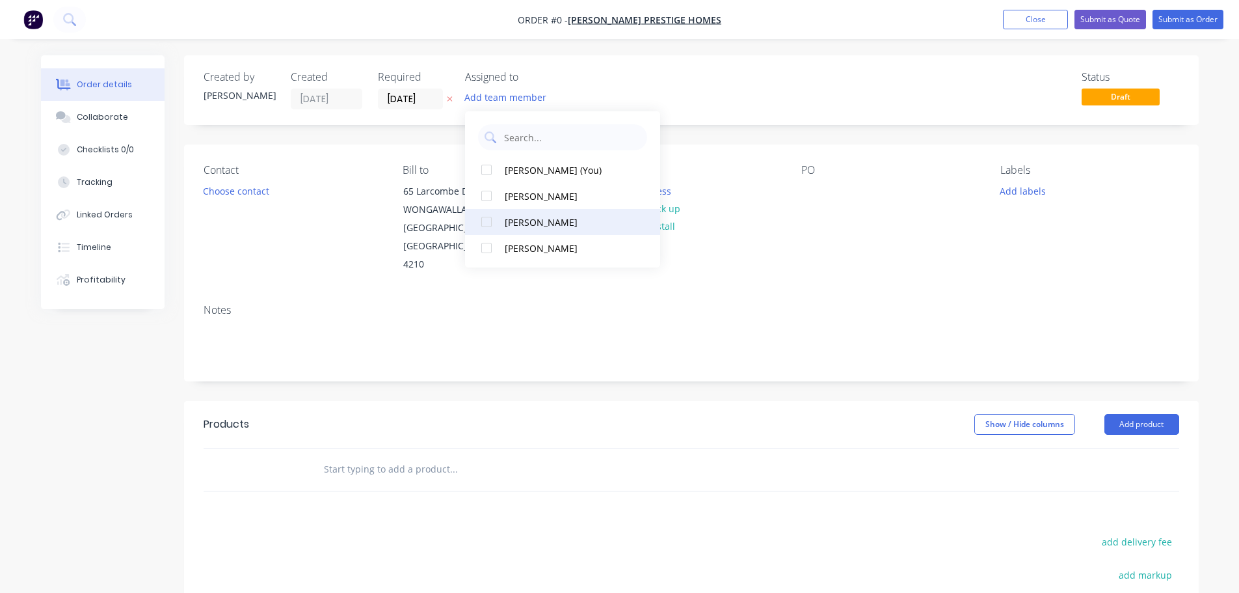
click at [513, 224] on div "[PERSON_NAME]" at bounding box center [570, 222] width 130 height 14
click at [268, 194] on div "Order details Collaborate Checklists 0/0 Tracking Linked Orders Timeline Profit…" at bounding box center [620, 439] width 1184 height 768
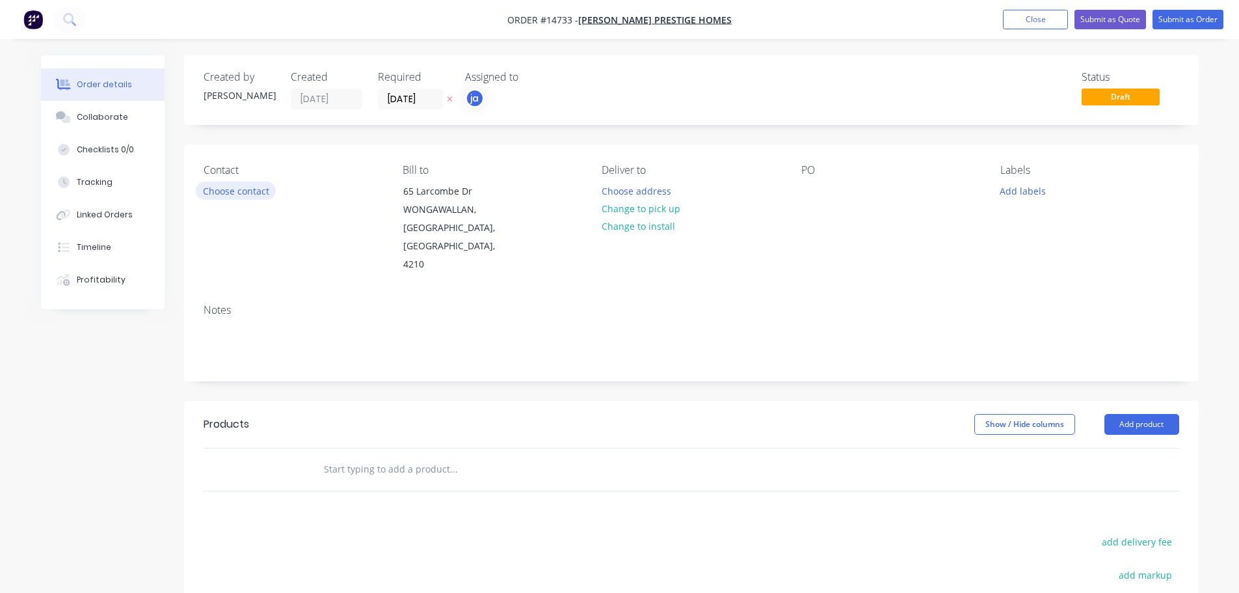
click at [268, 194] on button "Choose contact" at bounding box center [236, 191] width 80 height 18
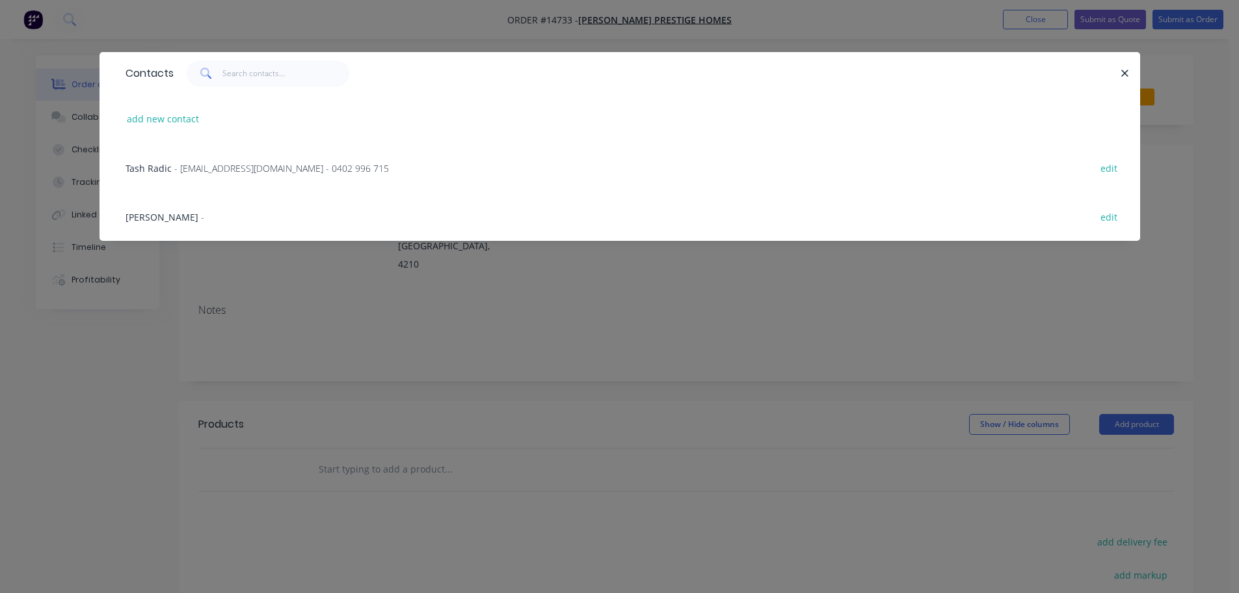
click at [265, 158] on div "Tash Radic - [EMAIL_ADDRESS][DOMAIN_NAME] - 0402 996 715 edit" at bounding box center [620, 167] width 1002 height 49
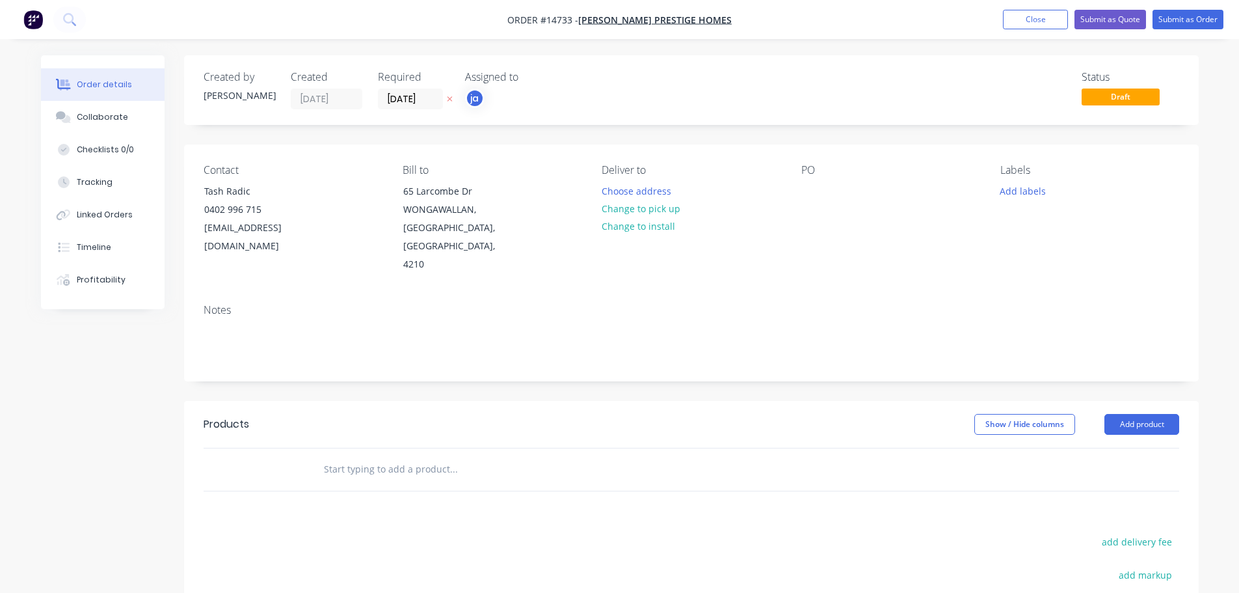
click at [688, 204] on div "Deliver to Choose address Change to pick up Change to install" at bounding box center [691, 219] width 178 height 110
click at [677, 206] on button "Change to pick up" at bounding box center [641, 209] width 92 height 18
click at [1029, 189] on button "Add labels" at bounding box center [1023, 191] width 60 height 18
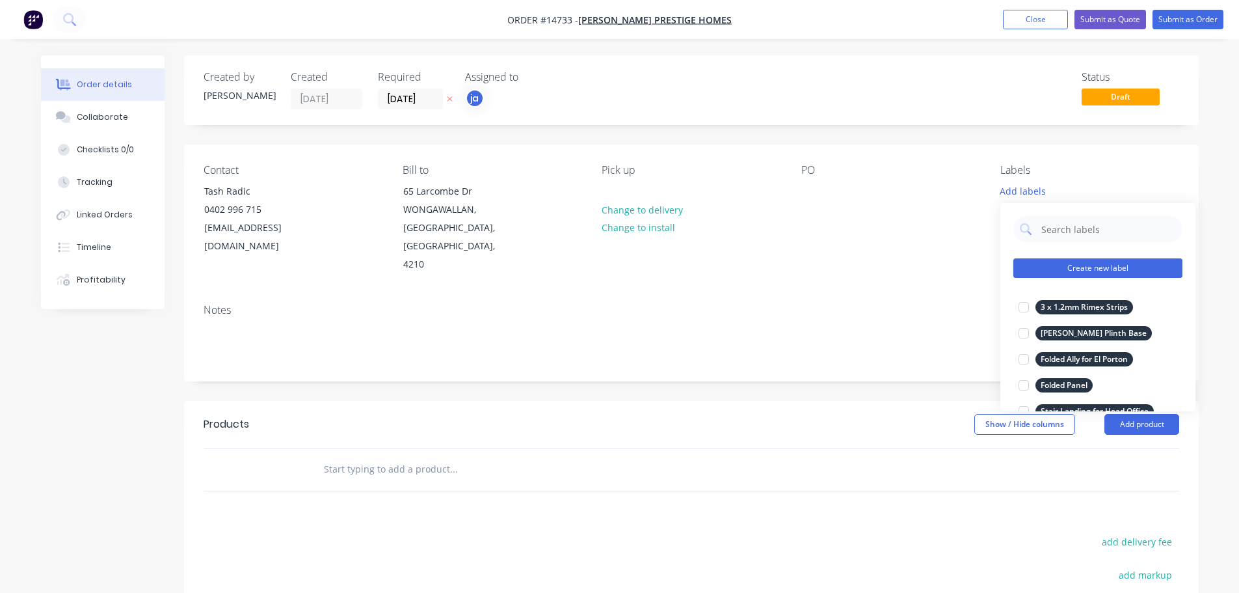
click at [1097, 265] on button "Create new label" at bounding box center [1098, 268] width 169 height 20
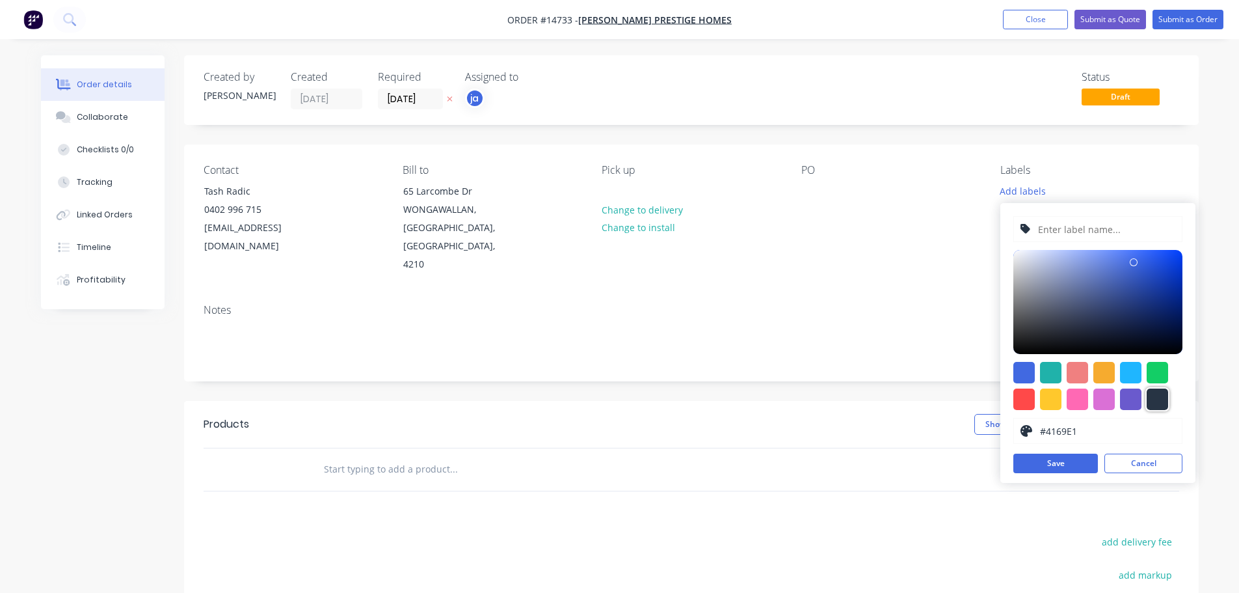
click at [1158, 403] on div at bounding box center [1157, 398] width 21 height 21
type input "#273444"
click at [1101, 239] on input "text" at bounding box center [1106, 229] width 139 height 25
paste input "Posts + Plates"
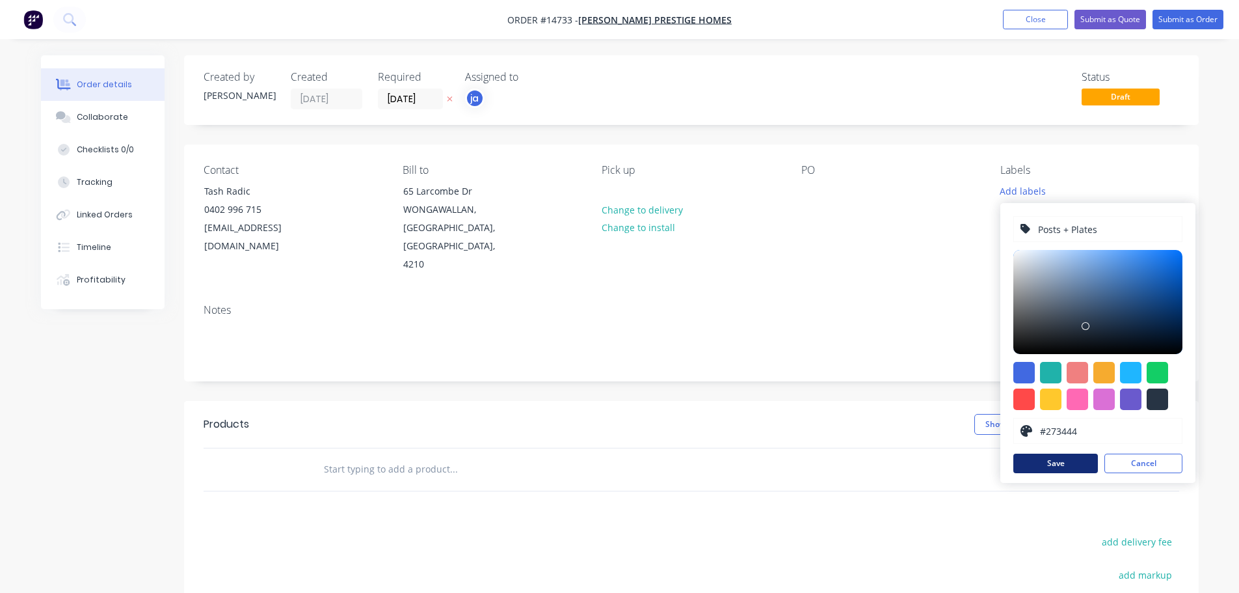
type input "Posts + Plates"
click at [1053, 462] on button "Save" at bounding box center [1056, 463] width 85 height 20
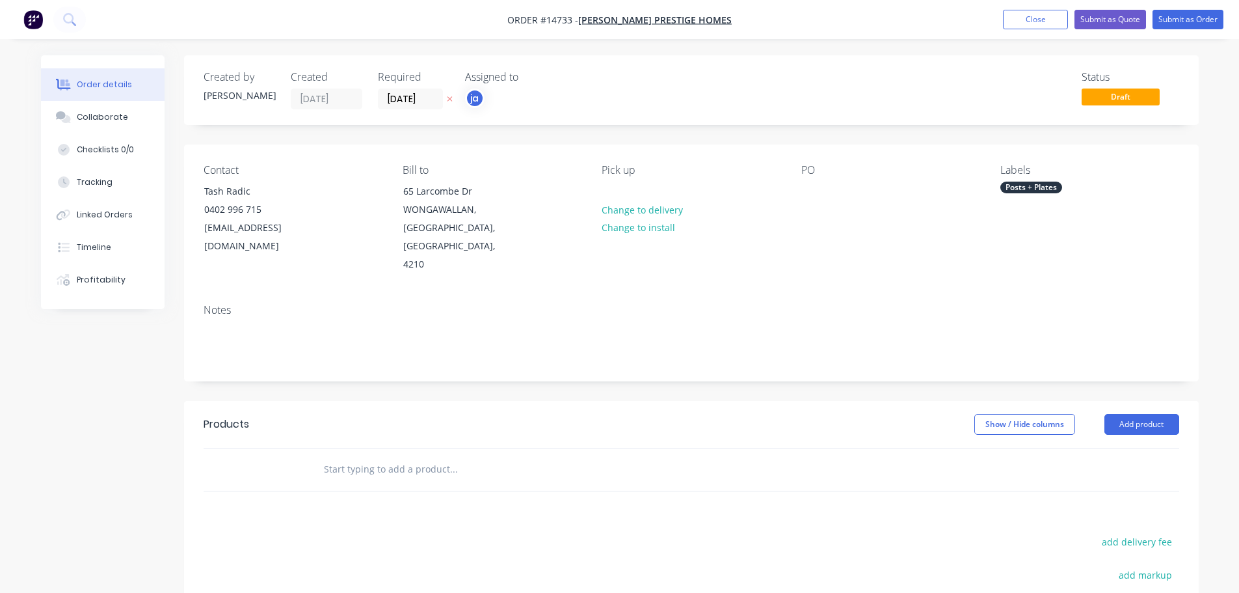
click at [389, 448] on div at bounding box center [542, 469] width 468 height 42
click at [384, 456] on input "text" at bounding box center [453, 469] width 260 height 26
paste input "Posts + Plates"
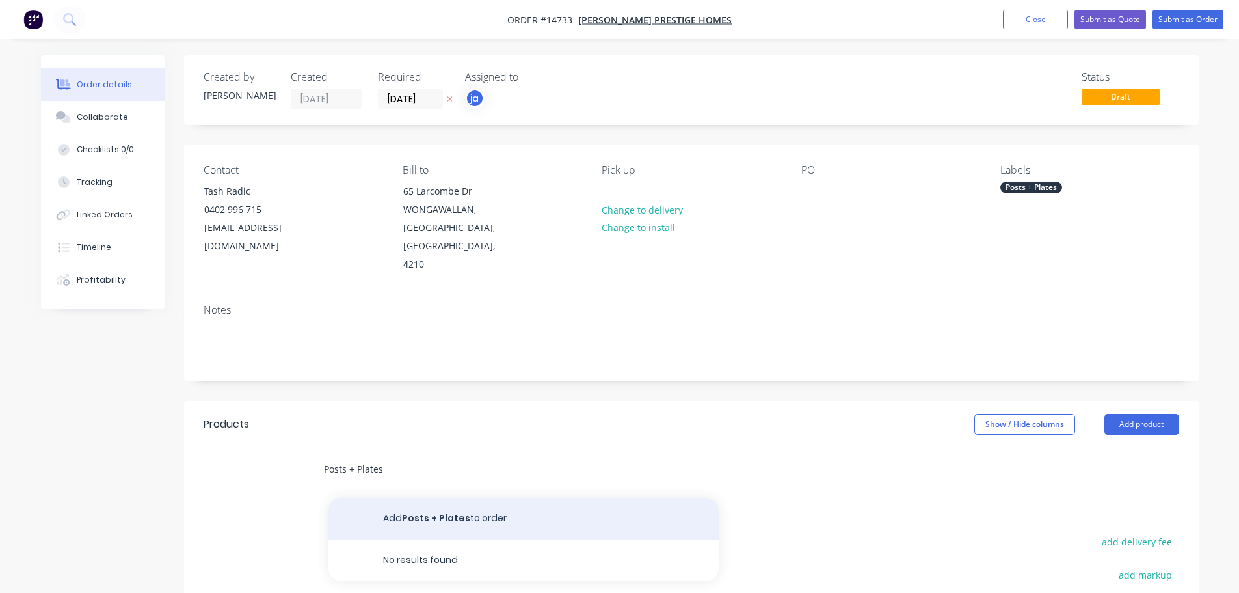
type input "Posts + Plates"
click at [422, 510] on button "Add Posts + Plates to order" at bounding box center [524, 519] width 390 height 42
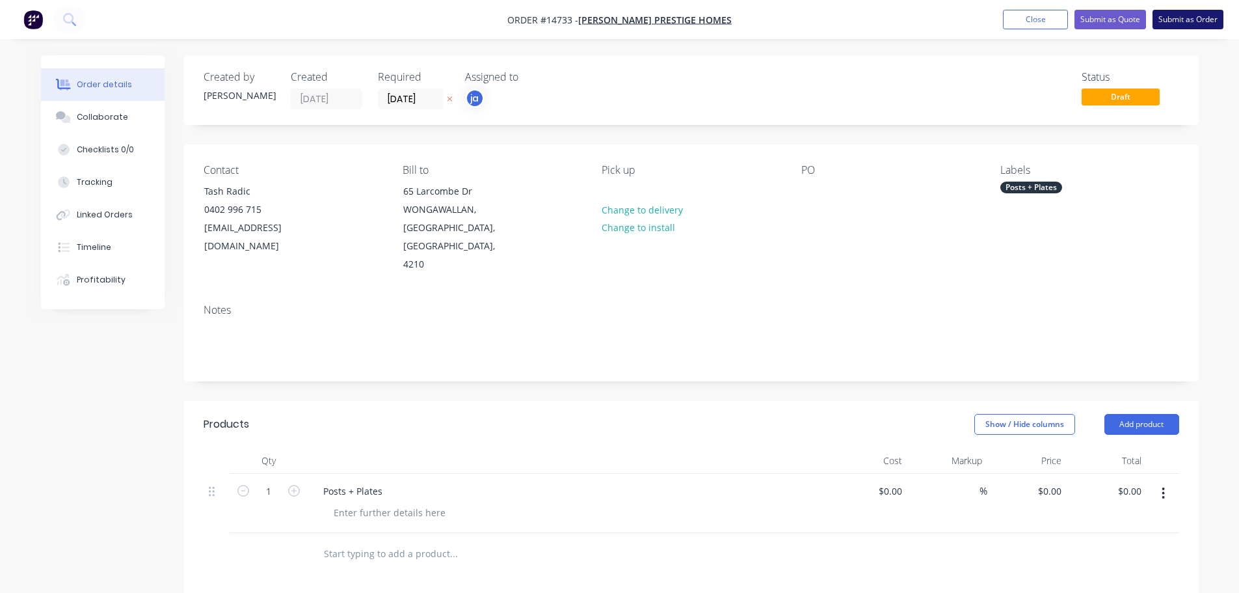
click at [1194, 21] on button "Submit as Order" at bounding box center [1188, 20] width 71 height 20
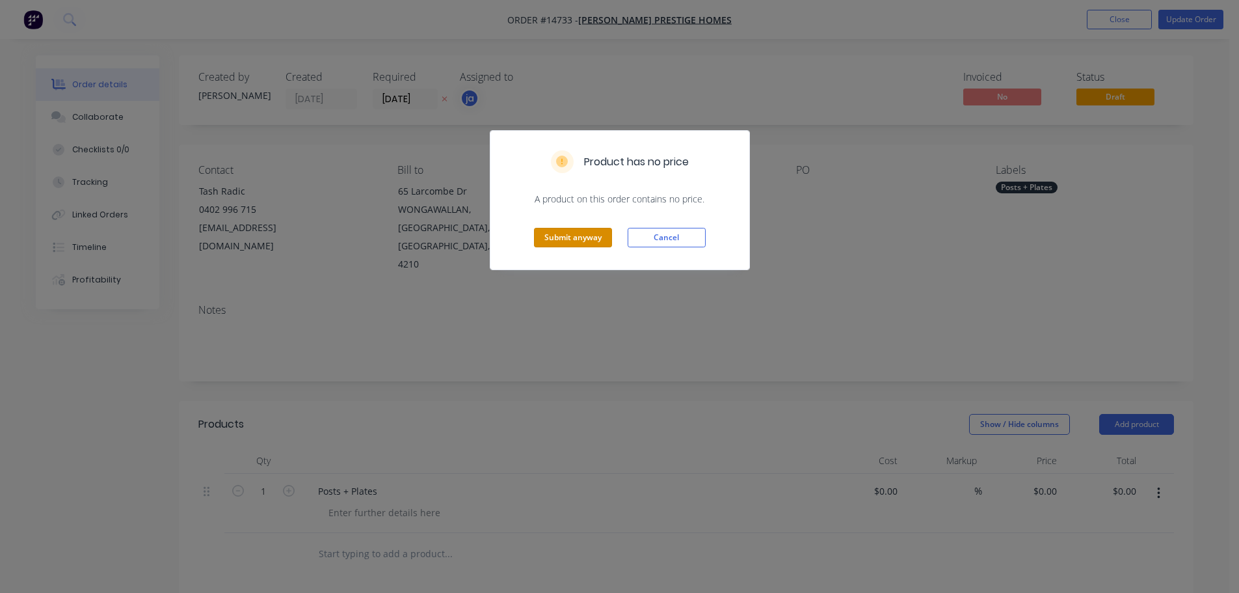
click at [572, 233] on button "Submit anyway" at bounding box center [573, 238] width 78 height 20
